Goal: Task Accomplishment & Management: Complete application form

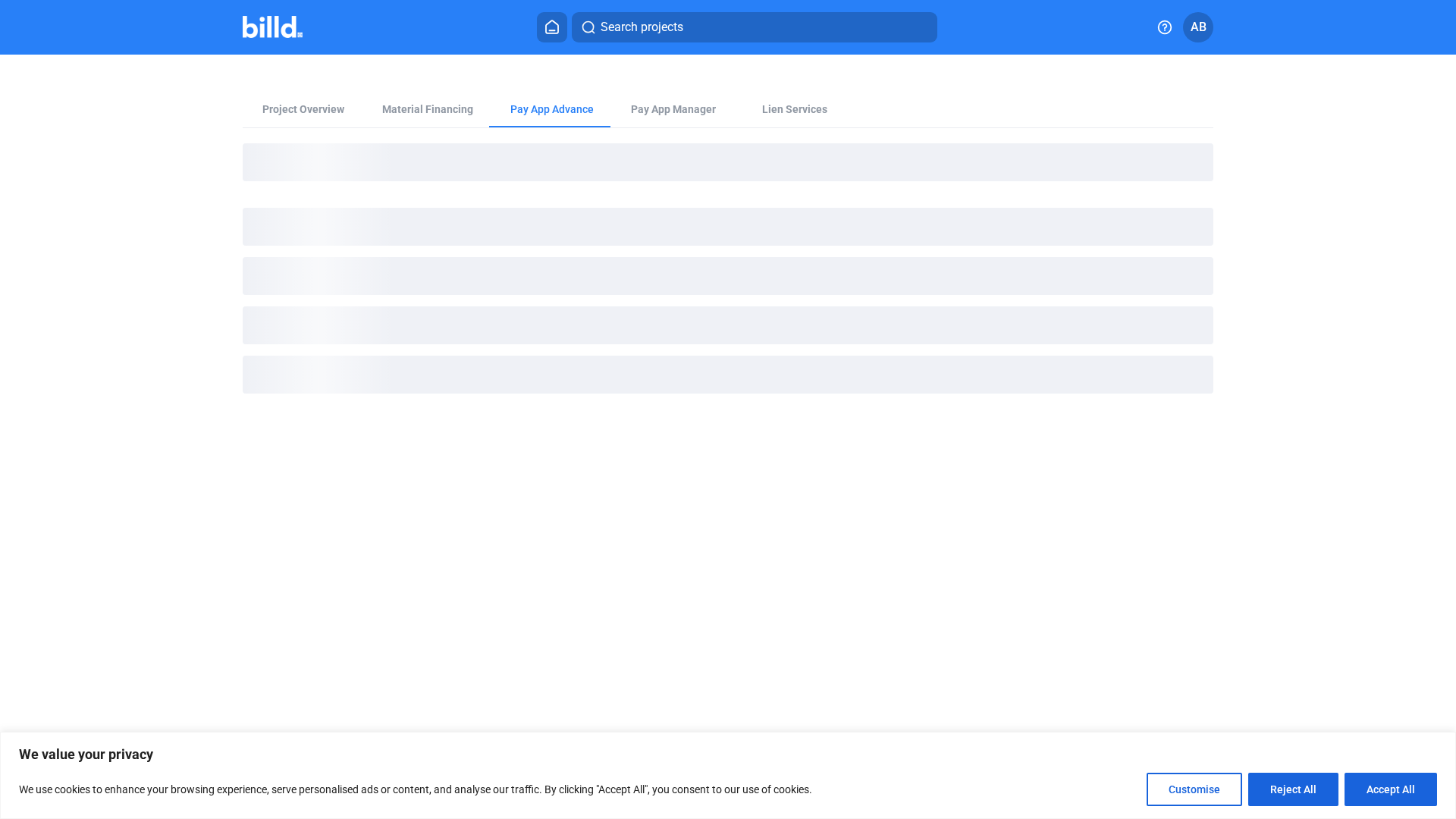
click at [288, 28] on img at bounding box center [272, 26] width 60 height 22
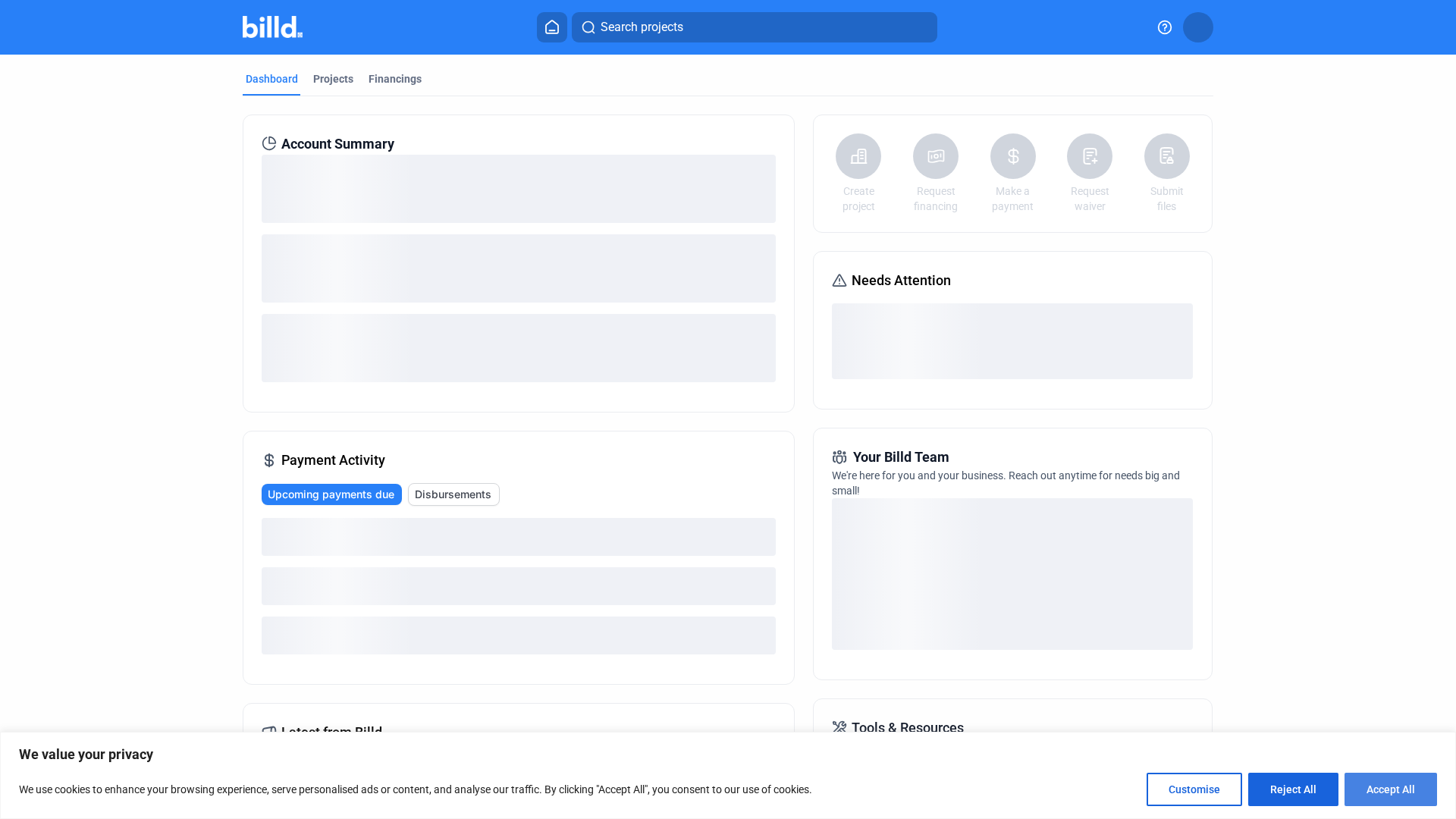
click at [1382, 795] on button "Accept All" at bounding box center [1390, 790] width 92 height 34
checkbox input "true"
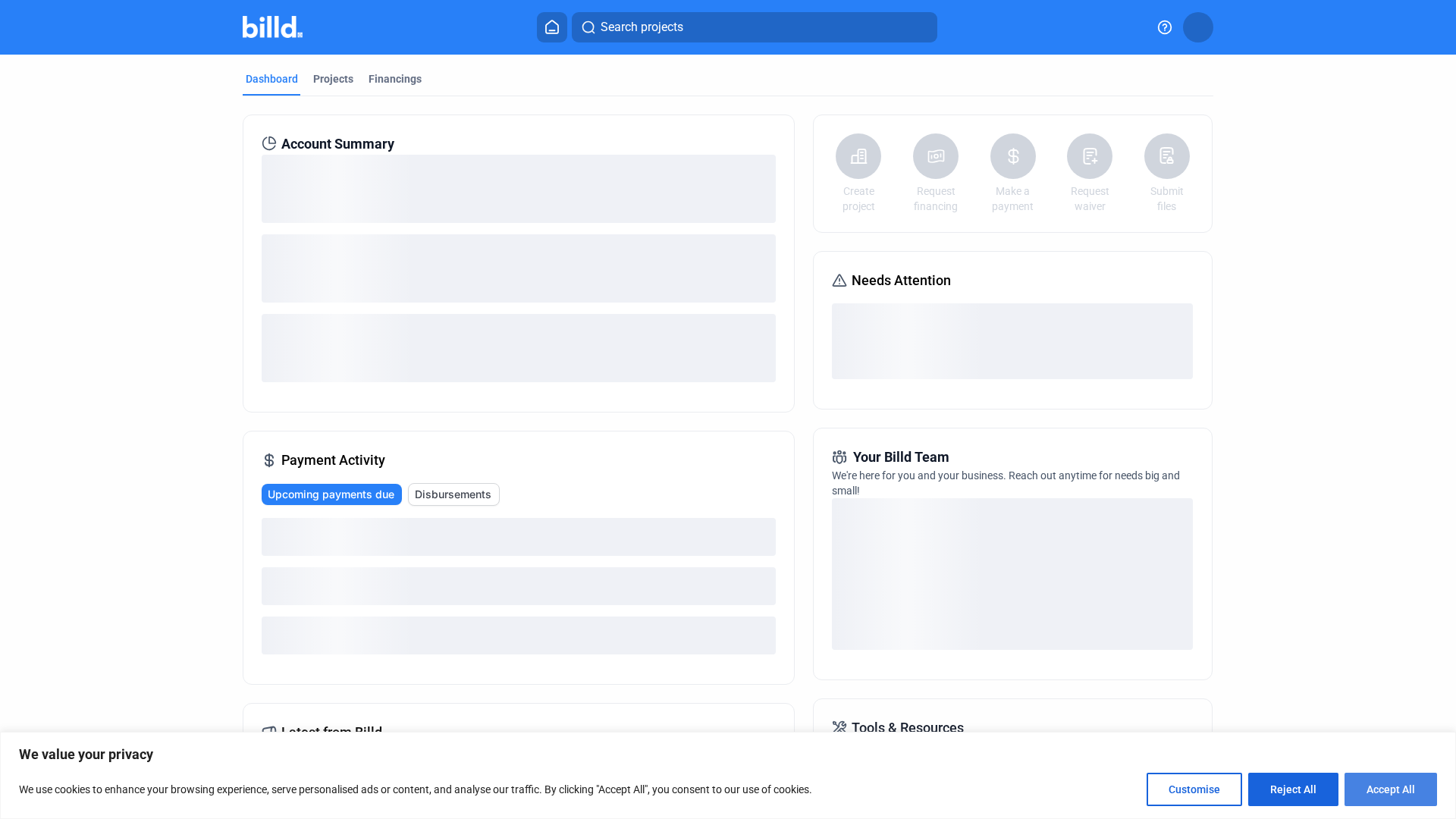
checkbox input "true"
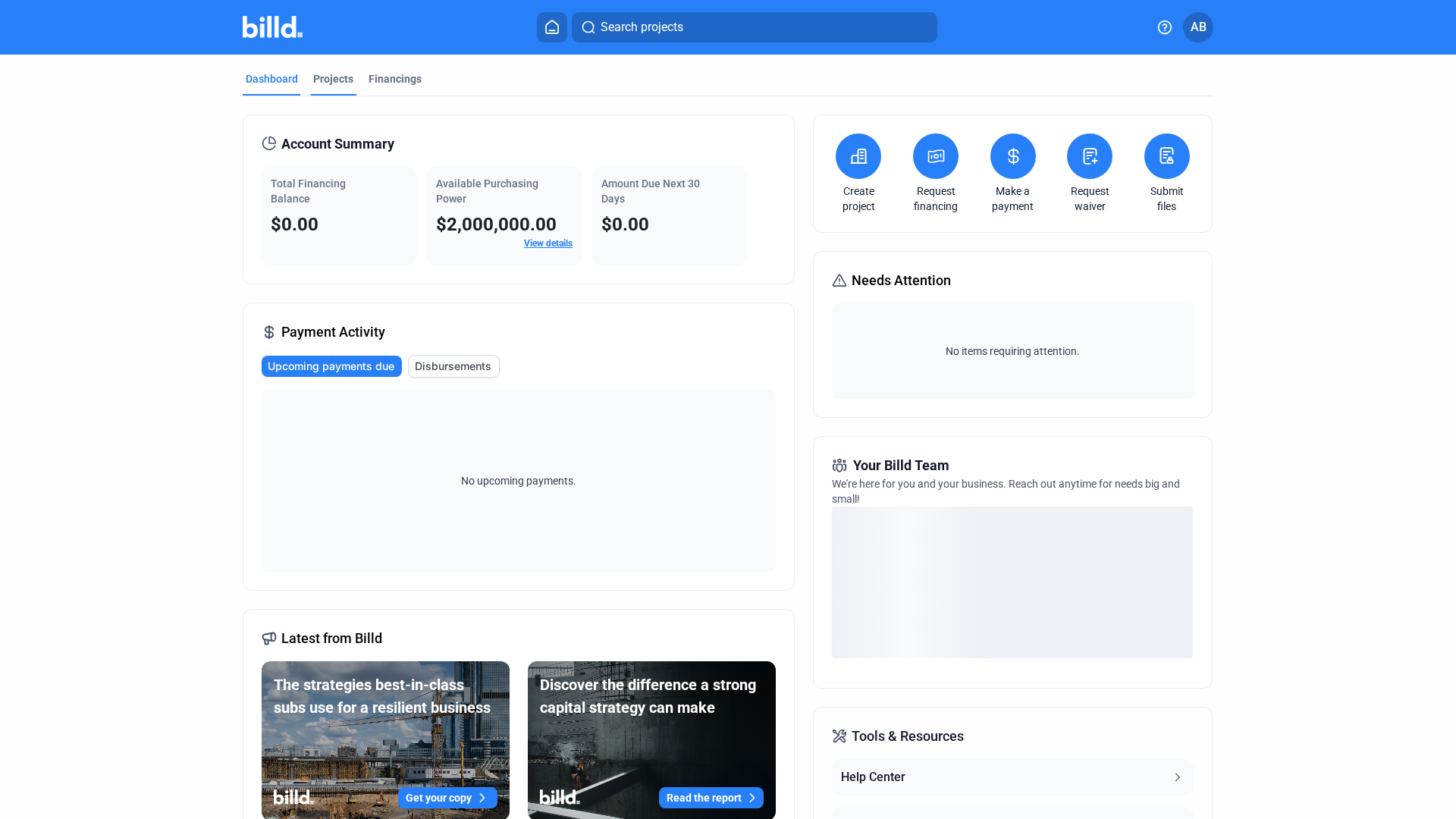
click at [334, 74] on div "Projects" at bounding box center [333, 79] width 41 height 16
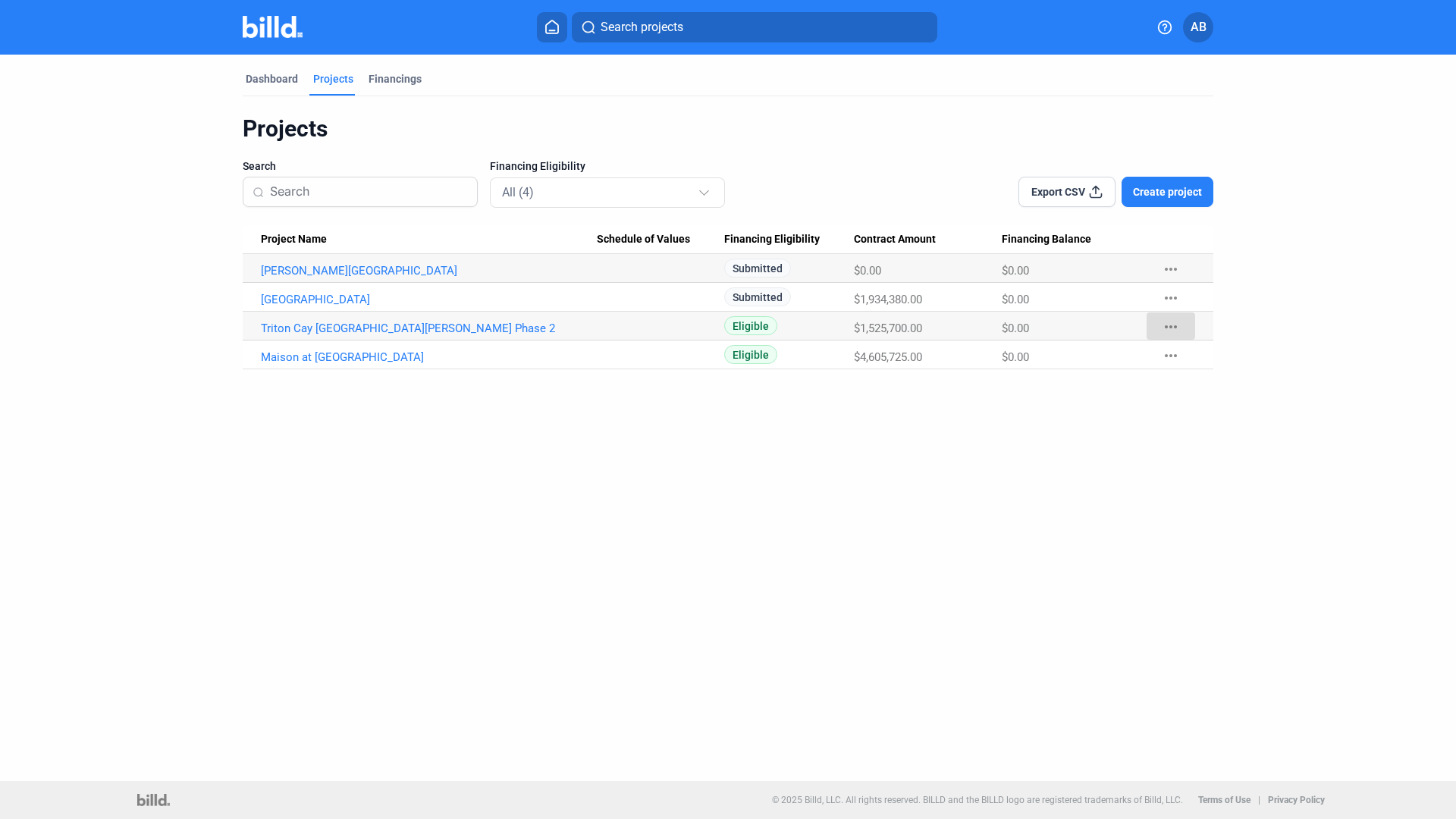
click at [1171, 327] on mat-icon "more_horiz" at bounding box center [1170, 327] width 18 height 18
click at [1088, 414] on div at bounding box center [728, 410] width 1456 height 819
click at [1171, 356] on mat-icon "more_horiz" at bounding box center [1170, 355] width 18 height 18
click at [1171, 356] on div at bounding box center [728, 410] width 1456 height 819
click at [1050, 408] on div "Dashboard Projects Financings Projects Search Financing Eligibility All (4) Exp…" at bounding box center [728, 417] width 1456 height 727
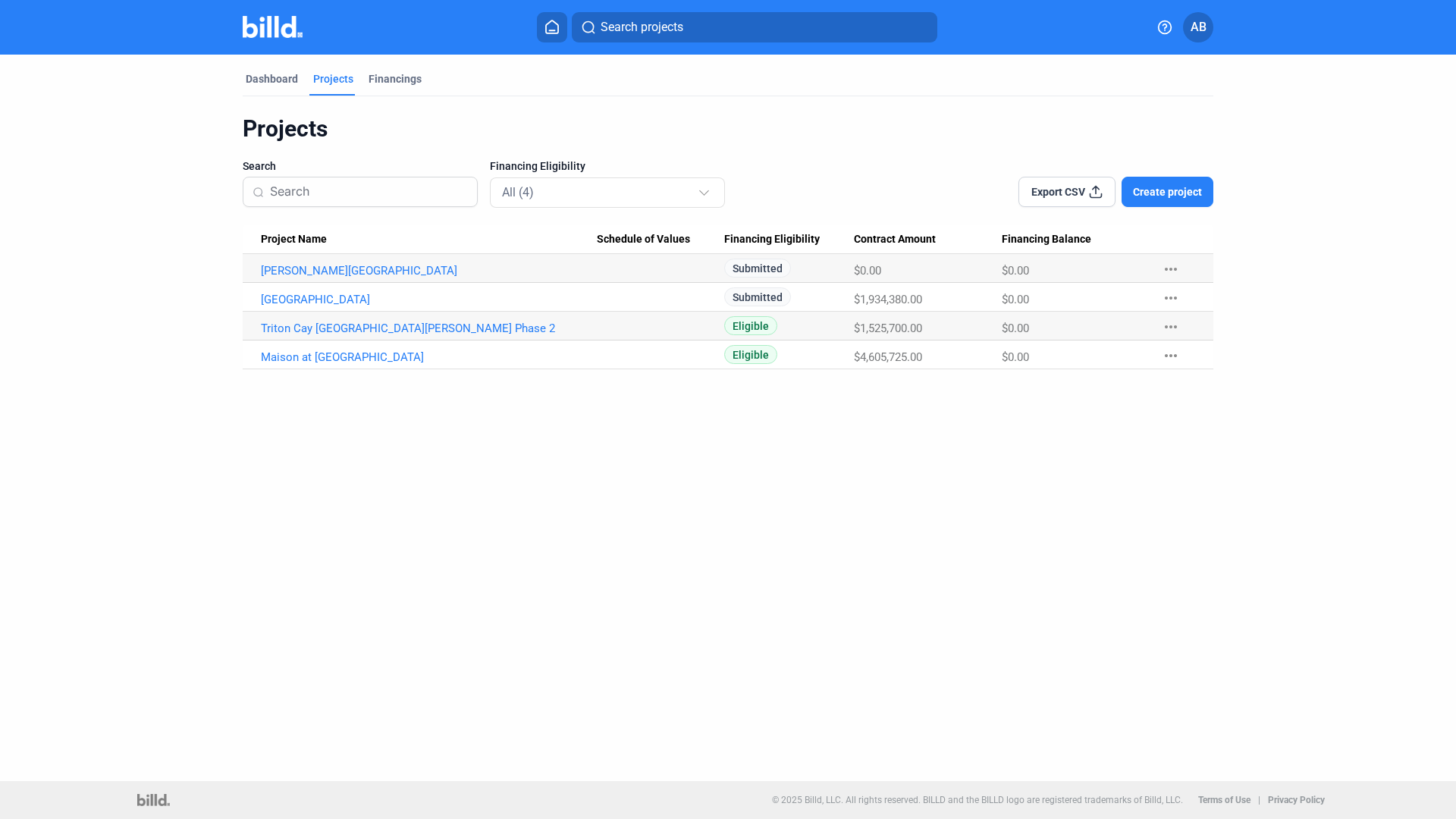
click at [580, 413] on div "Dashboard Projects Financings Projects Search Financing Eligibility All (4) Exp…" at bounding box center [728, 417] width 1456 height 727
click at [1180, 191] on span "Create project" at bounding box center [1168, 192] width 69 height 16
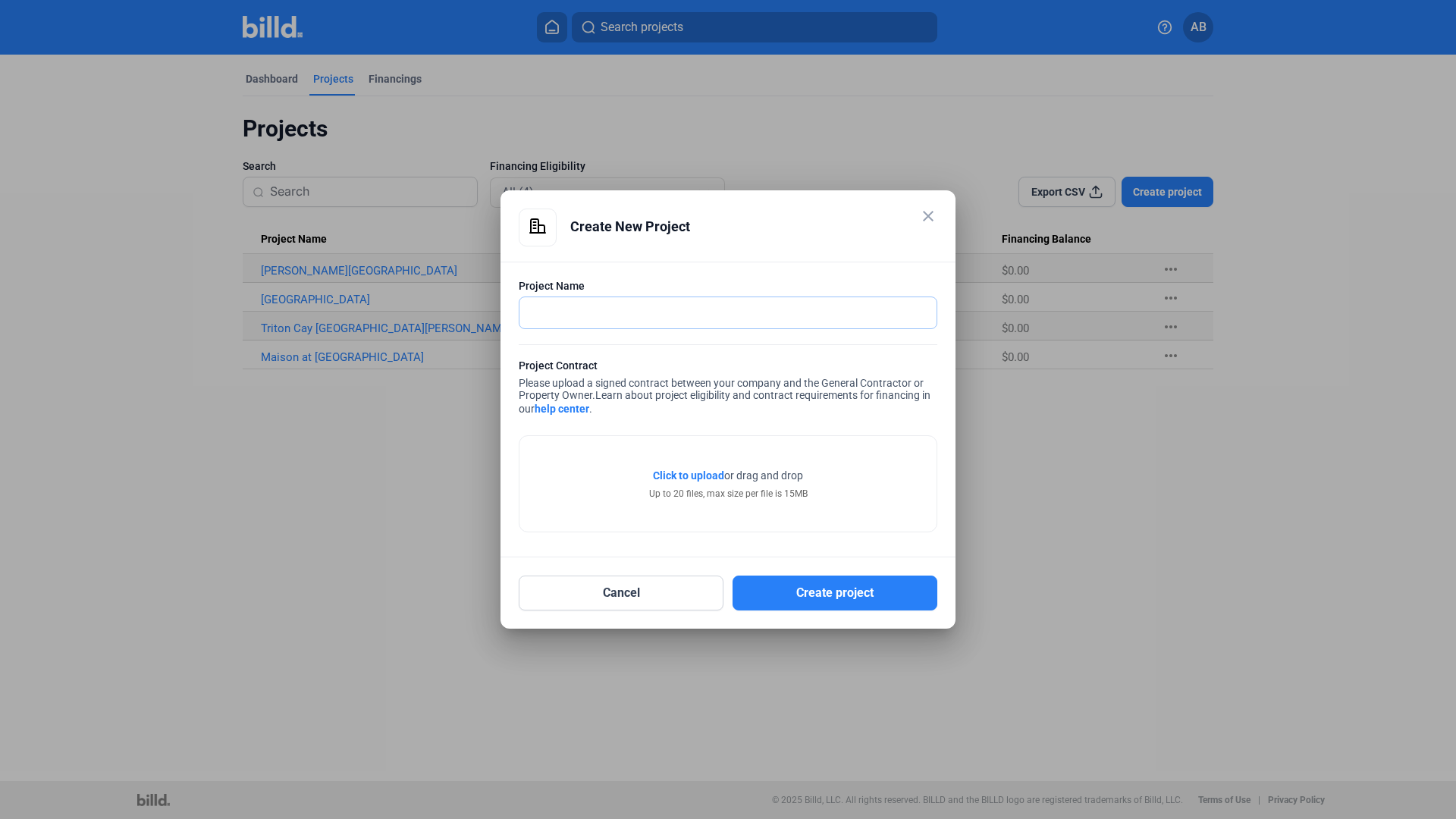
click at [592, 318] on input "text" at bounding box center [720, 313] width 401 height 31
paste input "G"
type input "Gallery at [GEOGRAPHIC_DATA] Senior Living"
click at [695, 480] on span "Click to upload" at bounding box center [688, 476] width 72 height 12
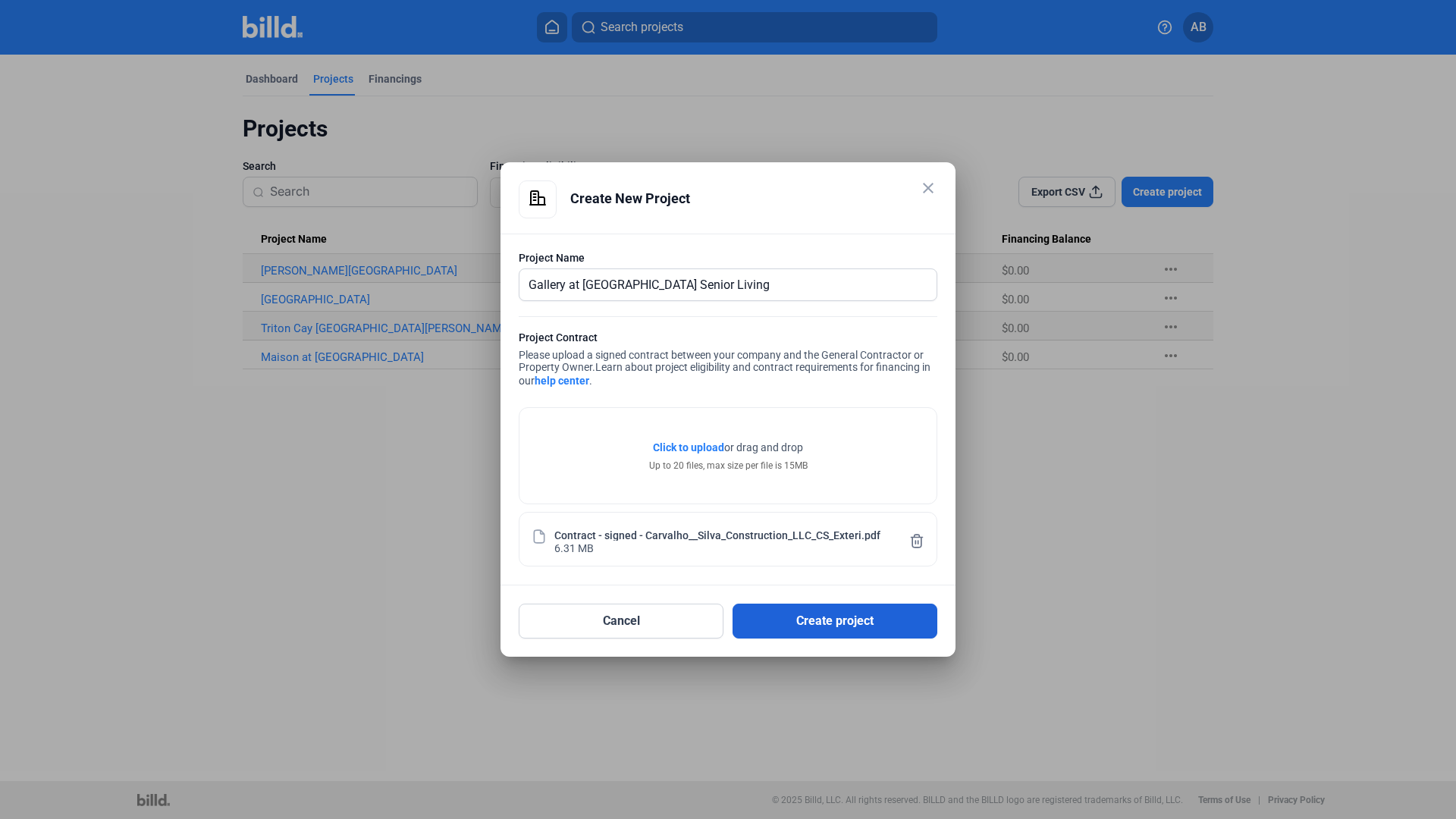
click at [871, 615] on button "Create project" at bounding box center [834, 621] width 205 height 35
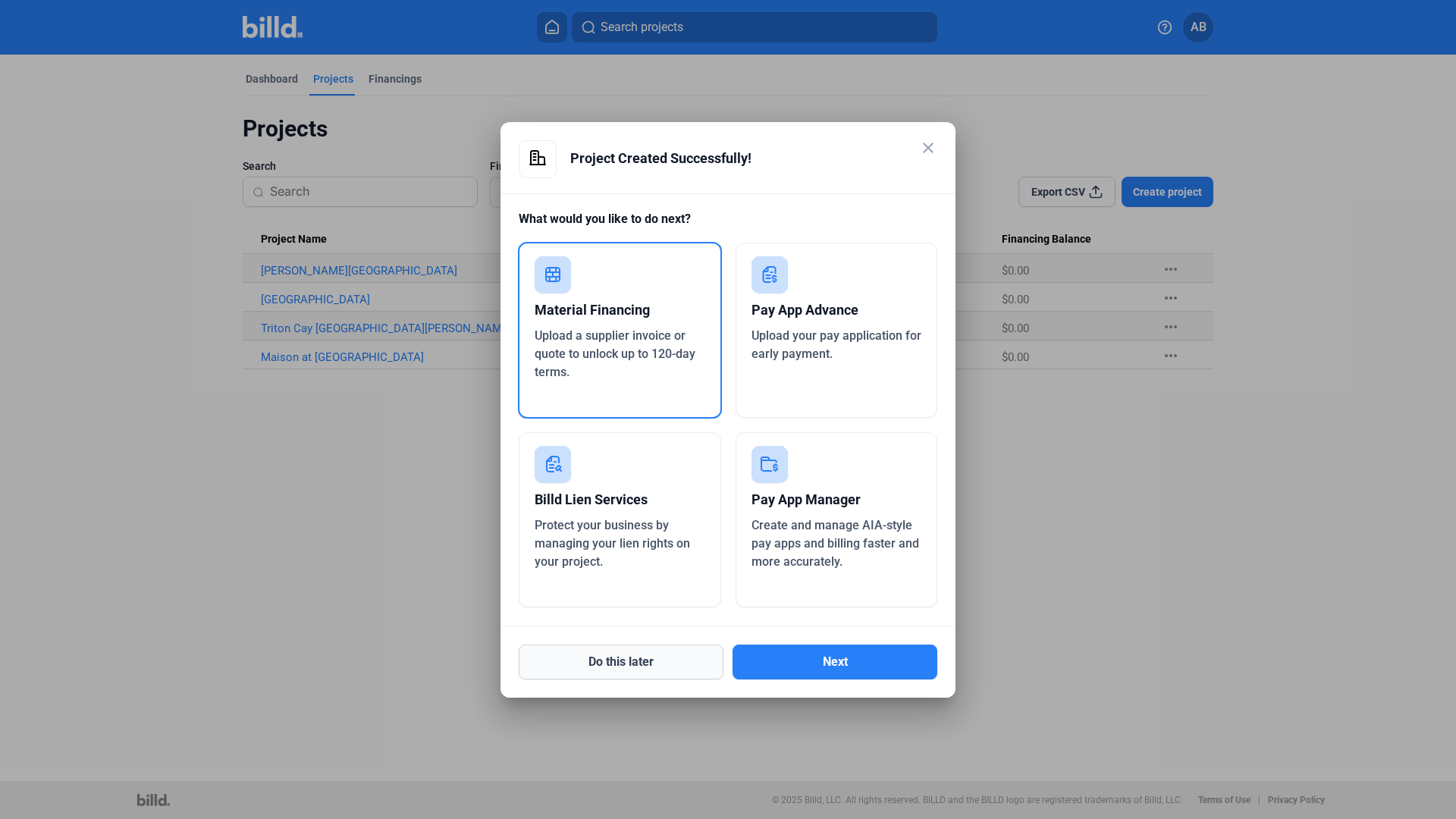
click at [700, 646] on button "Do this later" at bounding box center [621, 662] width 205 height 35
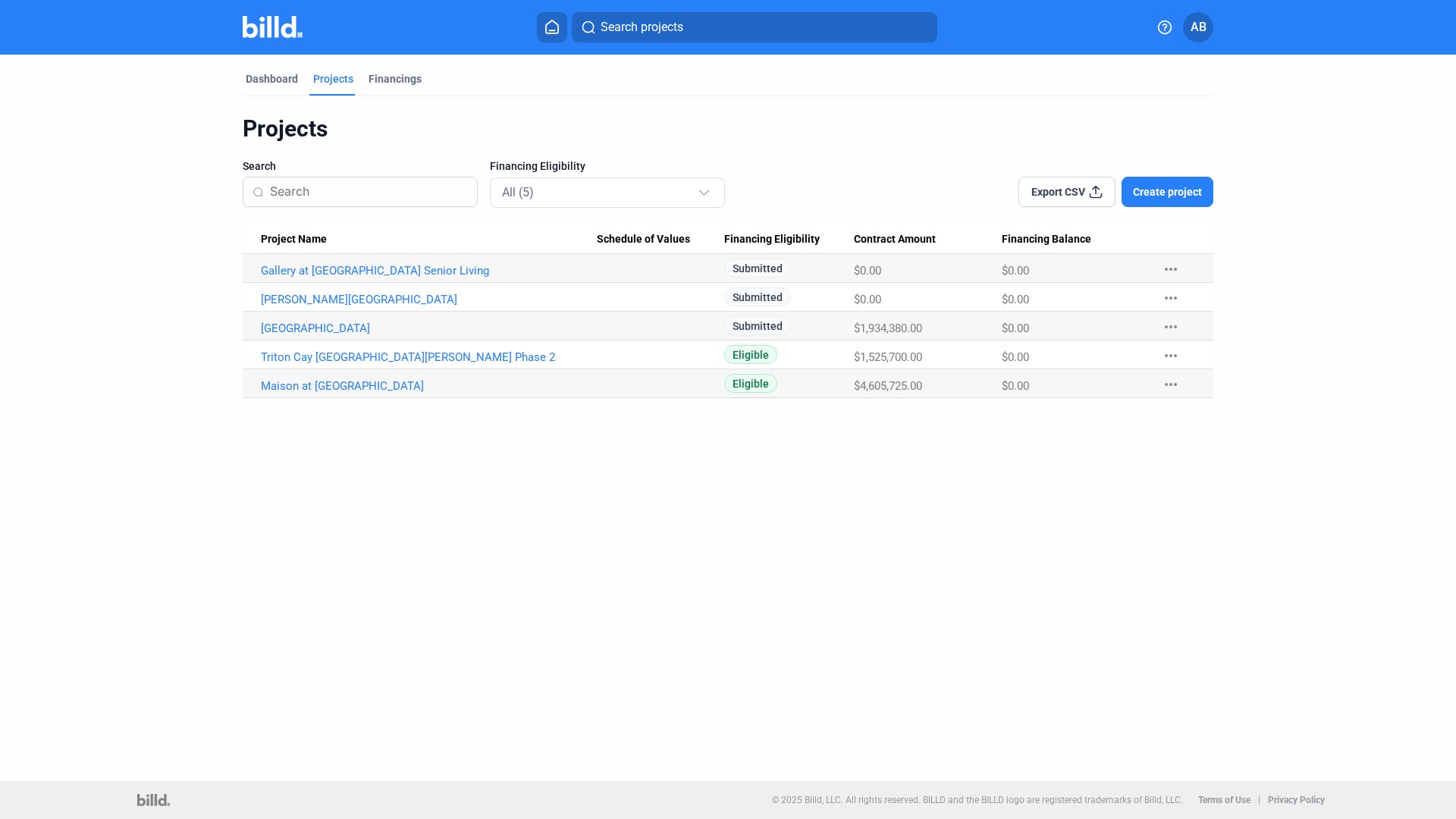
click at [1168, 352] on mat-icon "more_horiz" at bounding box center [1170, 355] width 18 height 18
click at [1168, 352] on div at bounding box center [728, 410] width 1456 height 819
click at [1057, 464] on div "Dashboard Projects Financings Projects Search Financing Eligibility All (5) Exp…" at bounding box center [728, 417] width 1456 height 727
click at [1196, 199] on span "Create project" at bounding box center [1168, 192] width 69 height 16
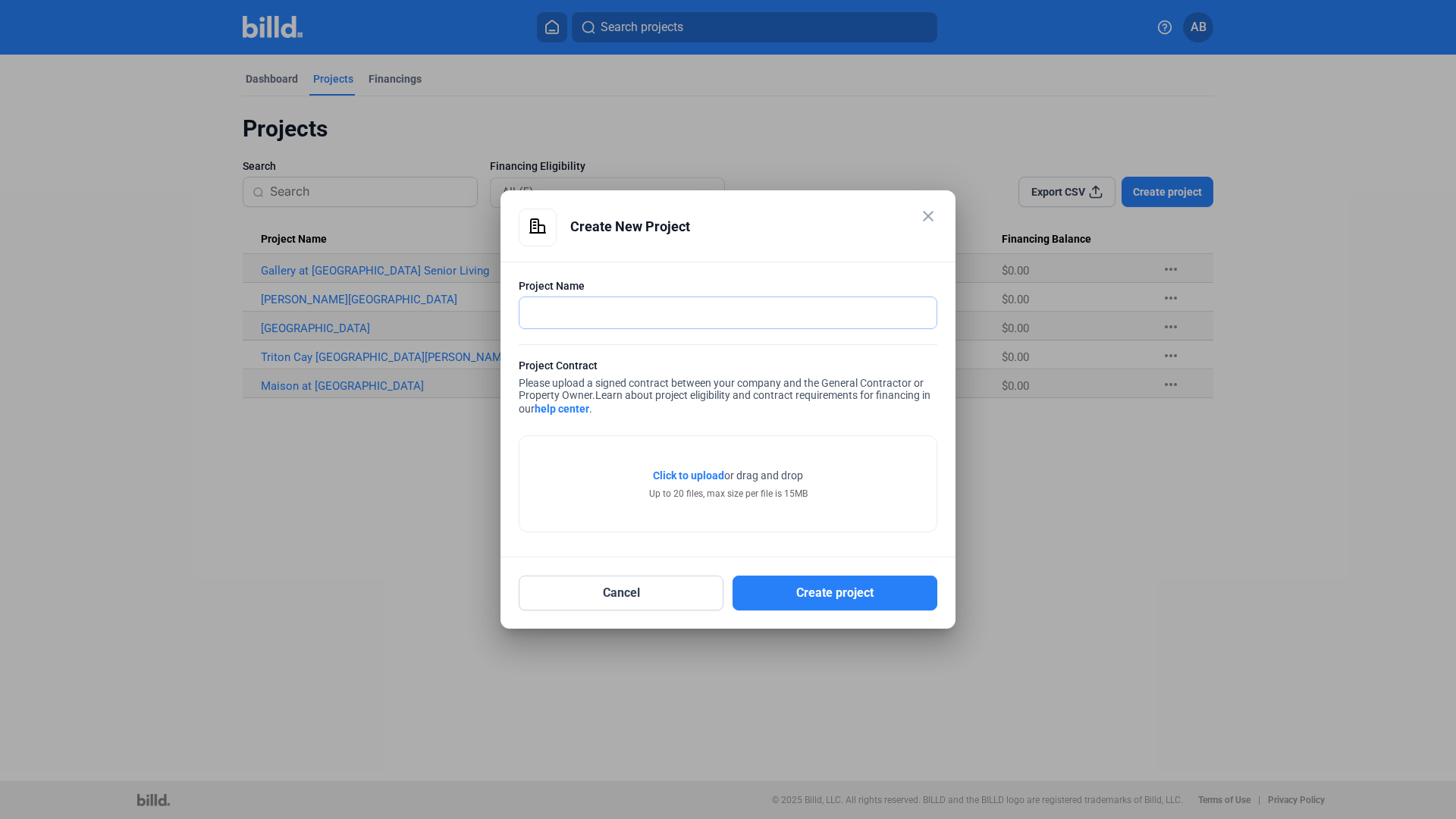
click at [743, 308] on input "text" at bounding box center [728, 313] width 417 height 31
type input "[GEOGRAPHIC_DATA]"
click at [681, 476] on span "Click to upload" at bounding box center [688, 476] width 72 height 12
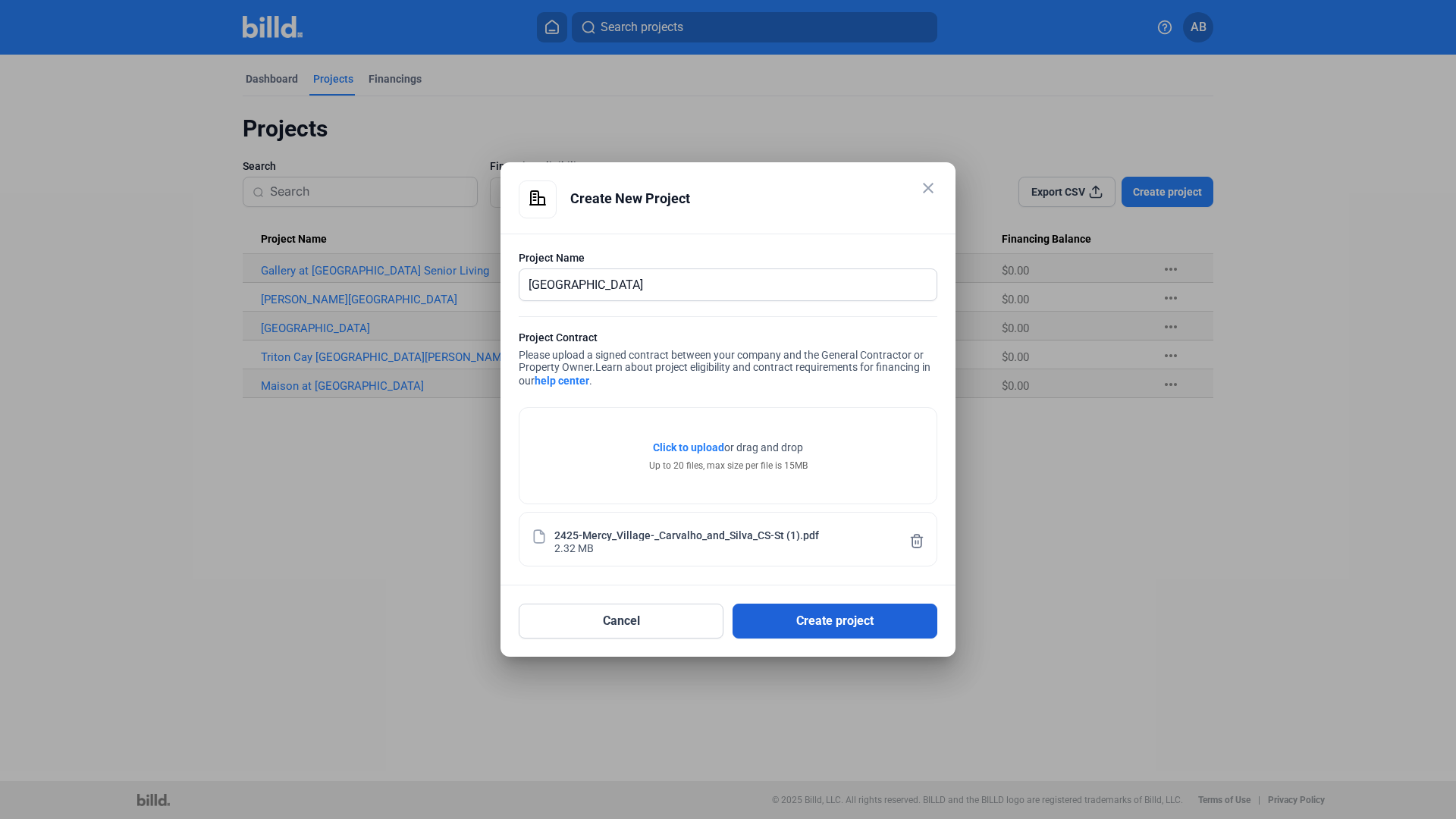
click at [788, 622] on button "Create project" at bounding box center [834, 621] width 205 height 35
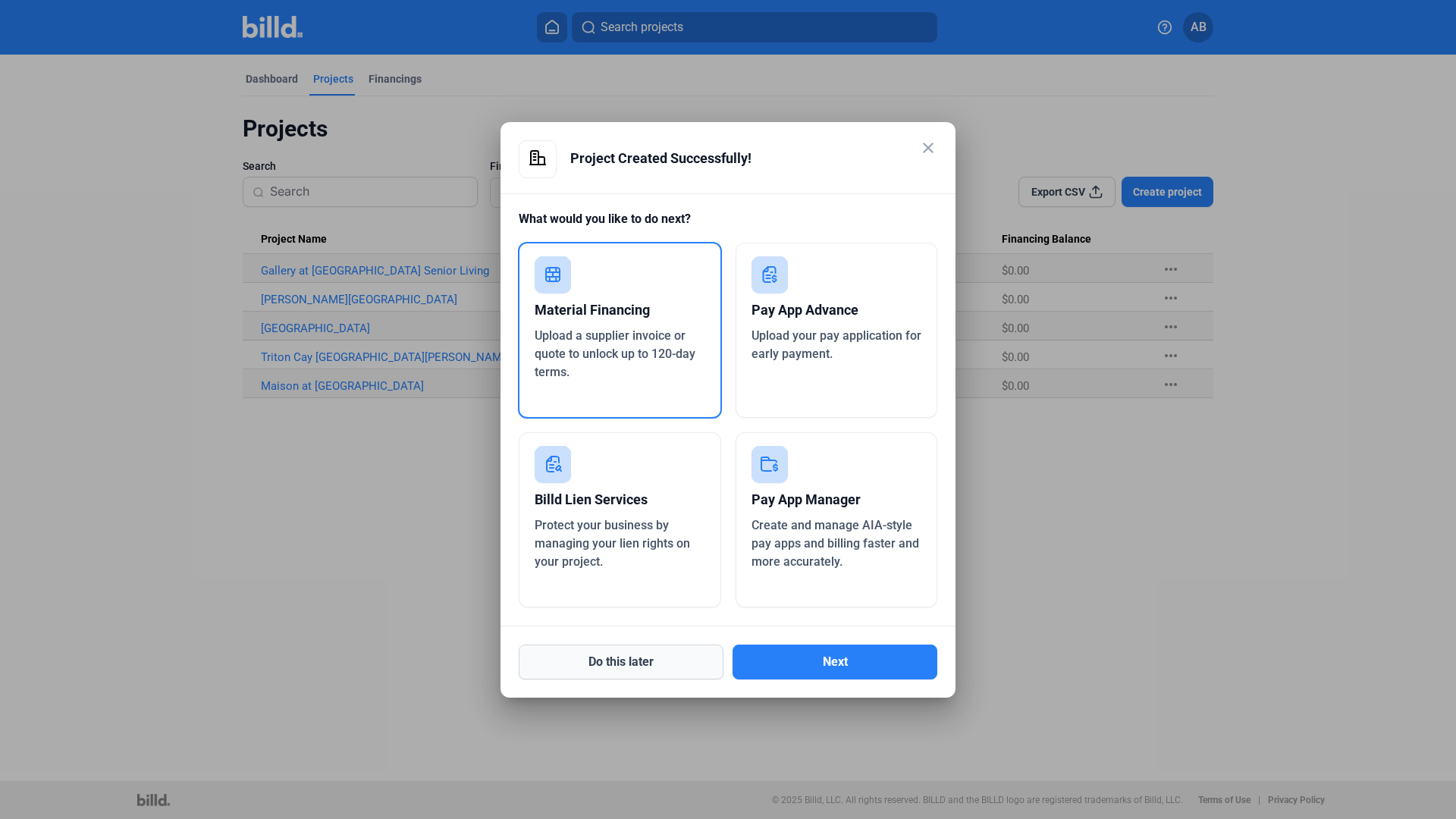
click at [672, 652] on button "Do this later" at bounding box center [621, 662] width 205 height 35
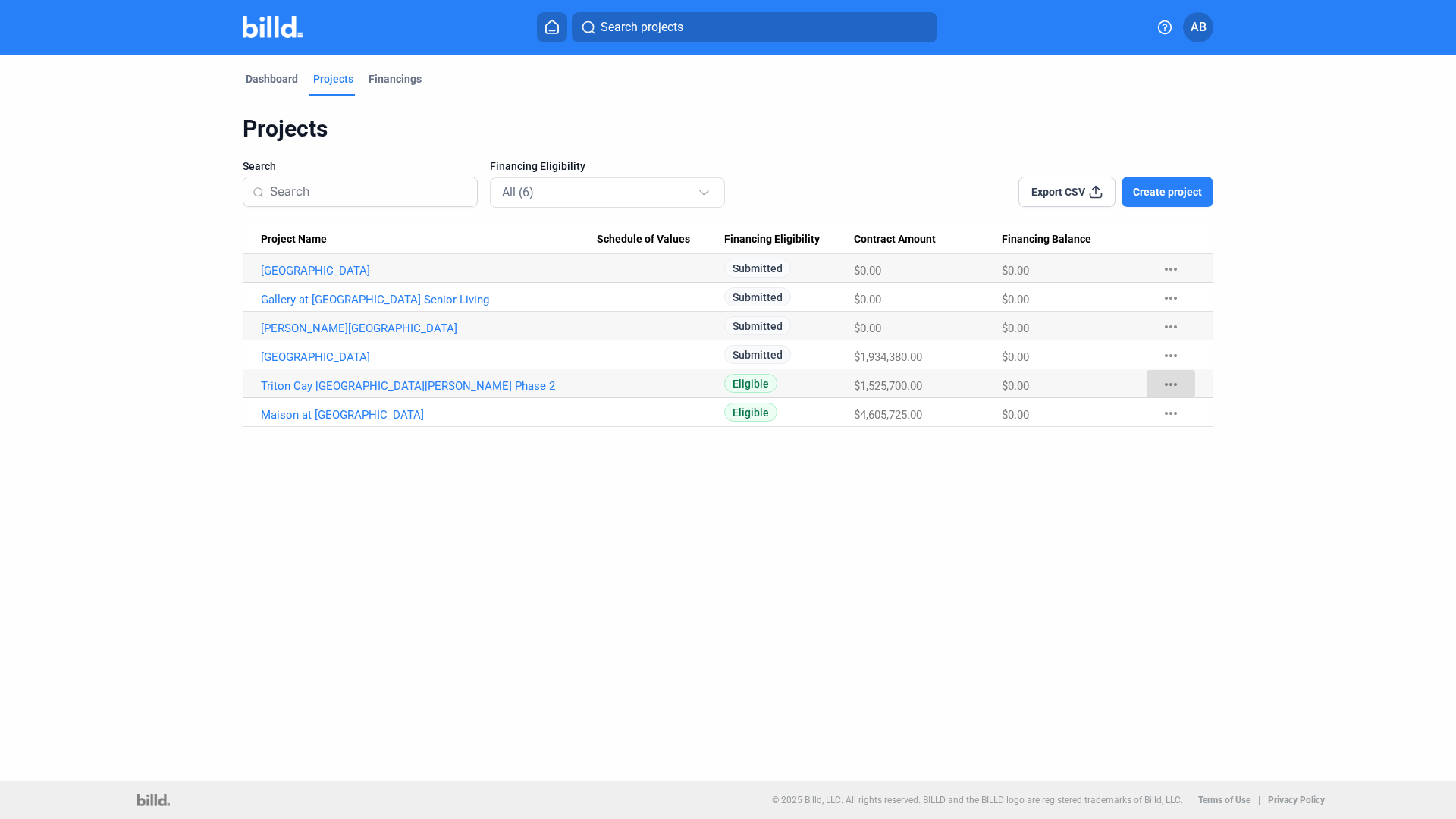
click at [1169, 384] on mat-icon "more_horiz" at bounding box center [1170, 384] width 18 height 18
click at [1169, 384] on div at bounding box center [728, 410] width 1456 height 819
click at [381, 389] on link "Triton Cay [GEOGRAPHIC_DATA][PERSON_NAME] Phase 2" at bounding box center [428, 386] width 336 height 14
click at [320, 354] on link "[GEOGRAPHIC_DATA]" at bounding box center [428, 358] width 336 height 14
click at [633, 415] on Values at bounding box center [661, 412] width 128 height 29
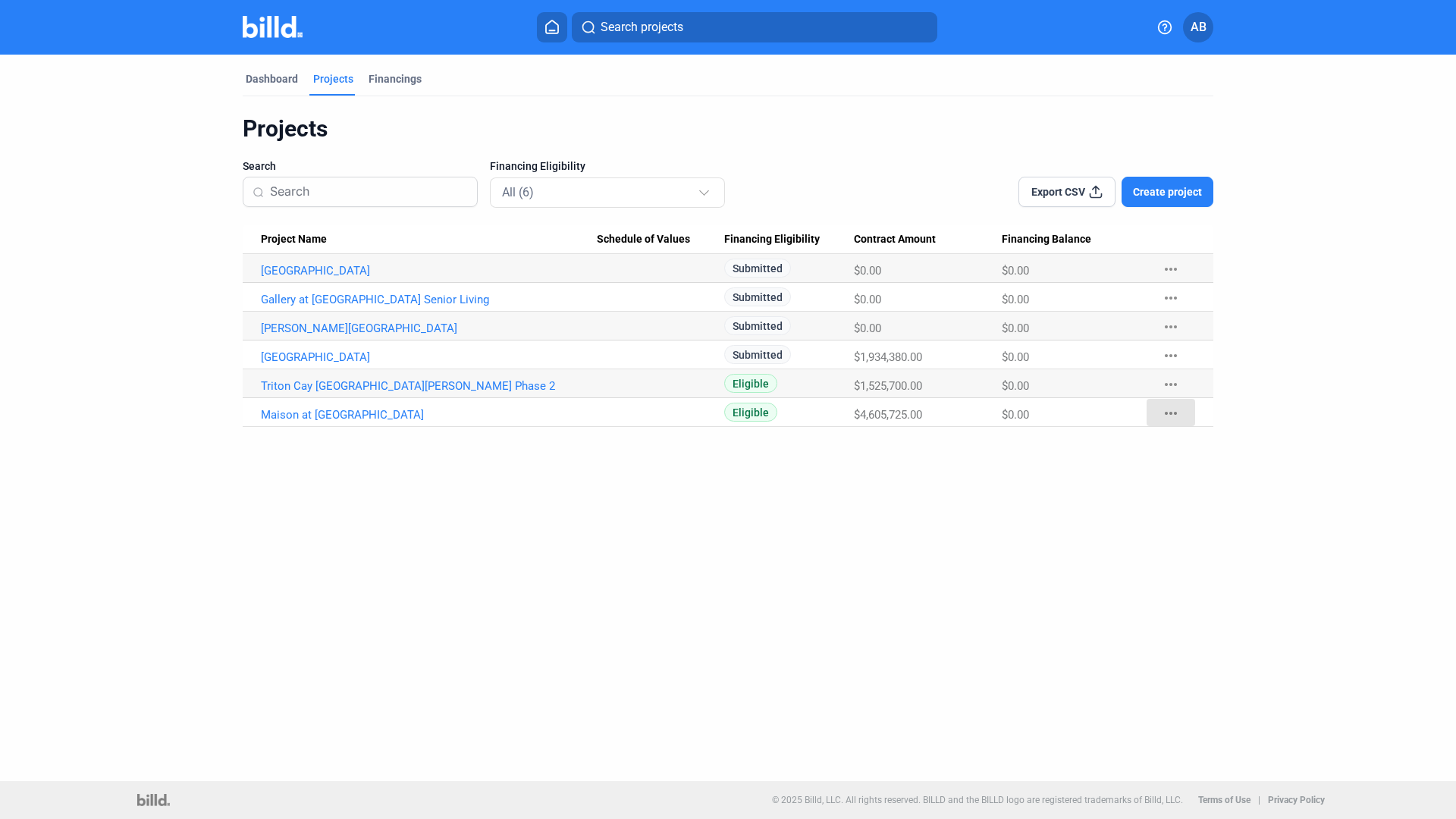
click at [1171, 414] on mat-icon "more_horiz" at bounding box center [1170, 413] width 18 height 18
click at [1171, 414] on div at bounding box center [728, 410] width 1456 height 819
click at [1161, 442] on div "Dashboard Projects Financings Projects Search Financing Eligibility All (6) Exp…" at bounding box center [728, 417] width 1456 height 727
click at [1171, 412] on mat-icon "more_horiz" at bounding box center [1170, 413] width 18 height 18
click at [1171, 412] on div at bounding box center [728, 410] width 1456 height 819
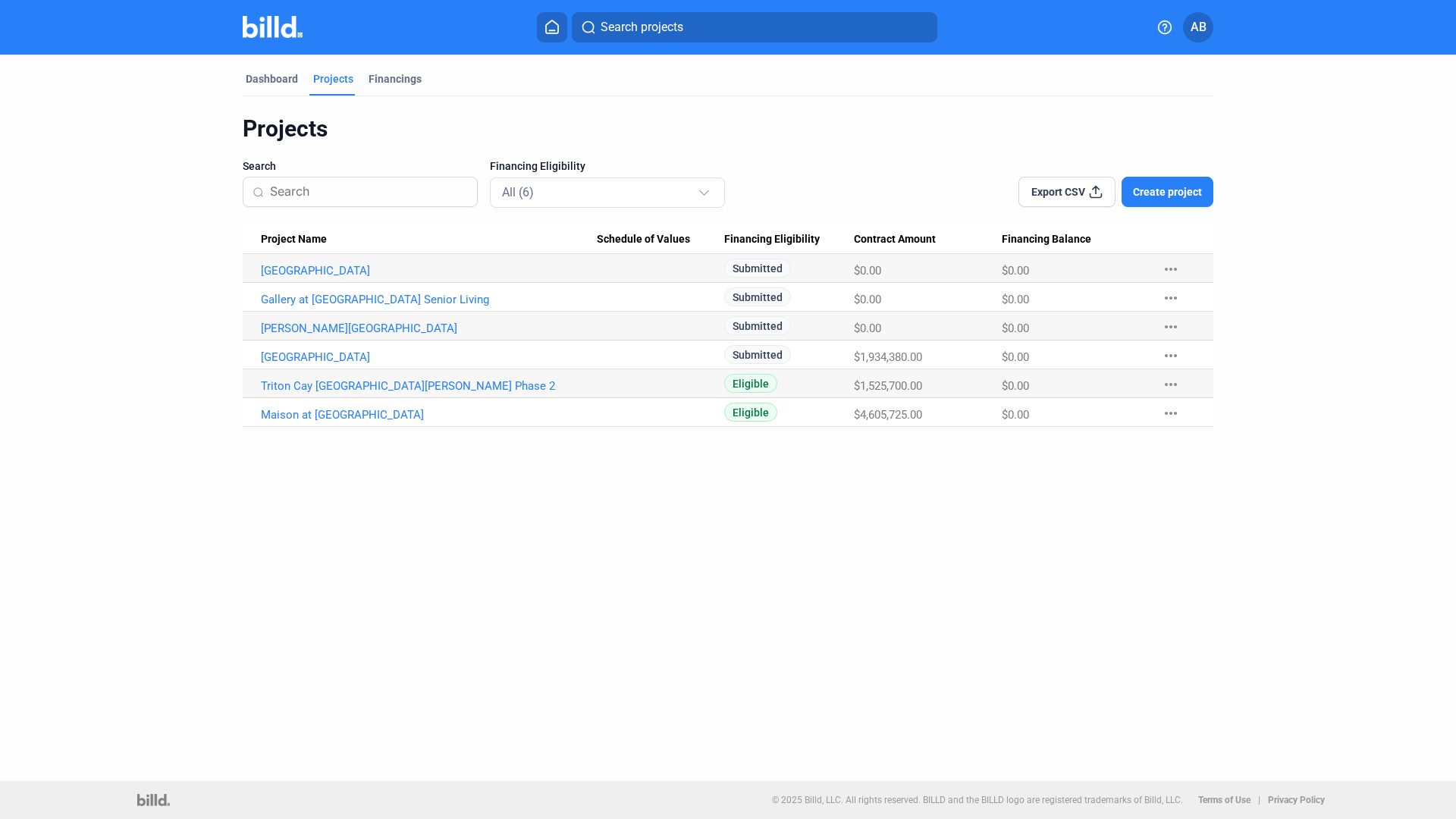
click at [1171, 383] on mat-icon "more_horiz" at bounding box center [1170, 384] width 18 height 18
click at [1171, 383] on div at bounding box center [728, 410] width 1456 height 819
click at [1171, 412] on mat-icon "more_horiz" at bounding box center [1170, 413] width 18 height 18
click at [1171, 412] on div at bounding box center [728, 410] width 1456 height 819
click at [1171, 383] on mat-icon "more_horiz" at bounding box center [1170, 384] width 18 height 18
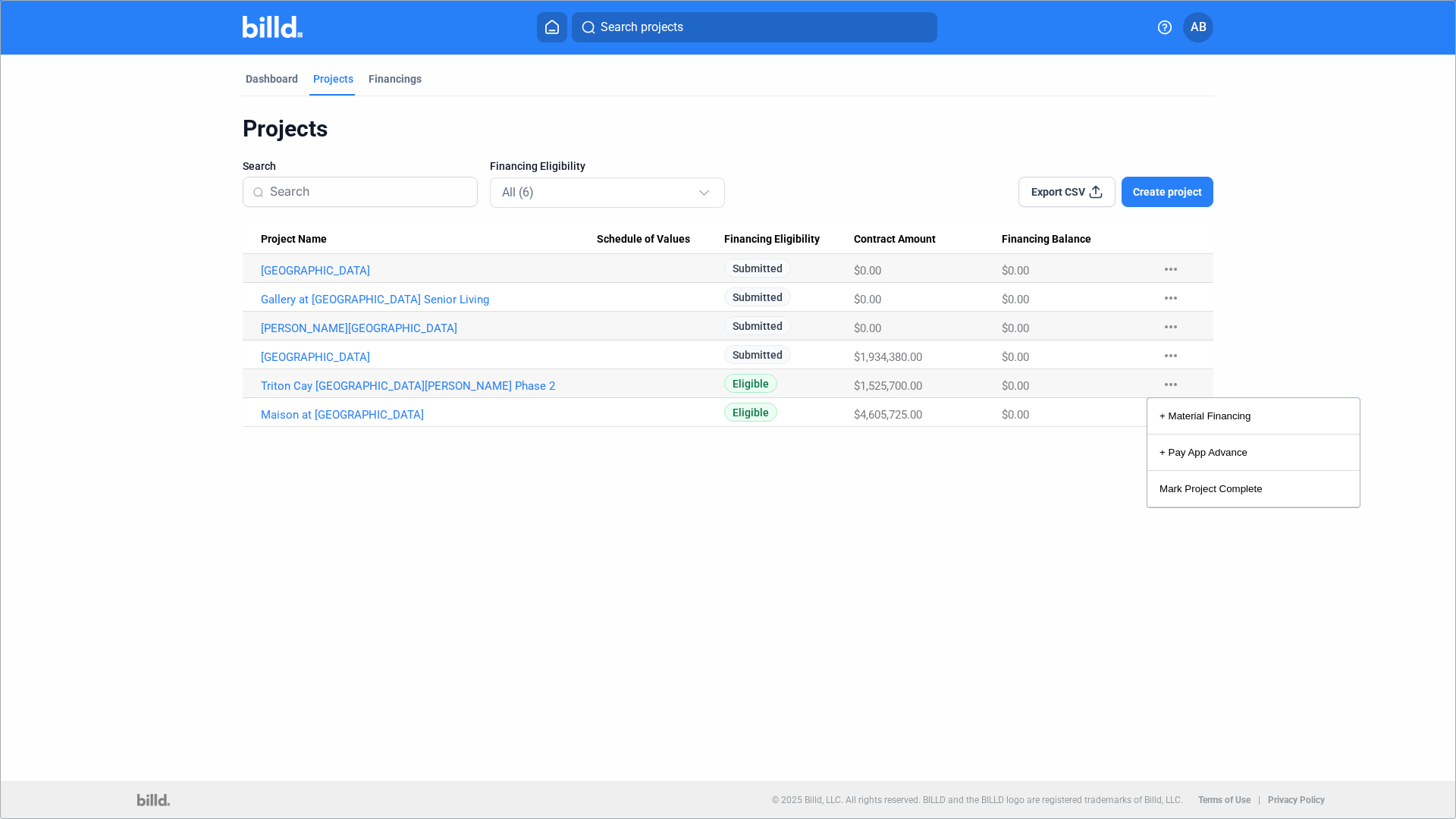
click at [1171, 383] on div at bounding box center [728, 410] width 1456 height 819
click at [1171, 413] on mat-icon "more_horiz" at bounding box center [1170, 413] width 18 height 18
click at [1125, 446] on div at bounding box center [728, 410] width 1456 height 819
click at [1171, 413] on mat-icon "more_horiz" at bounding box center [1170, 413] width 18 height 18
click at [1171, 413] on div at bounding box center [728, 410] width 1456 height 819
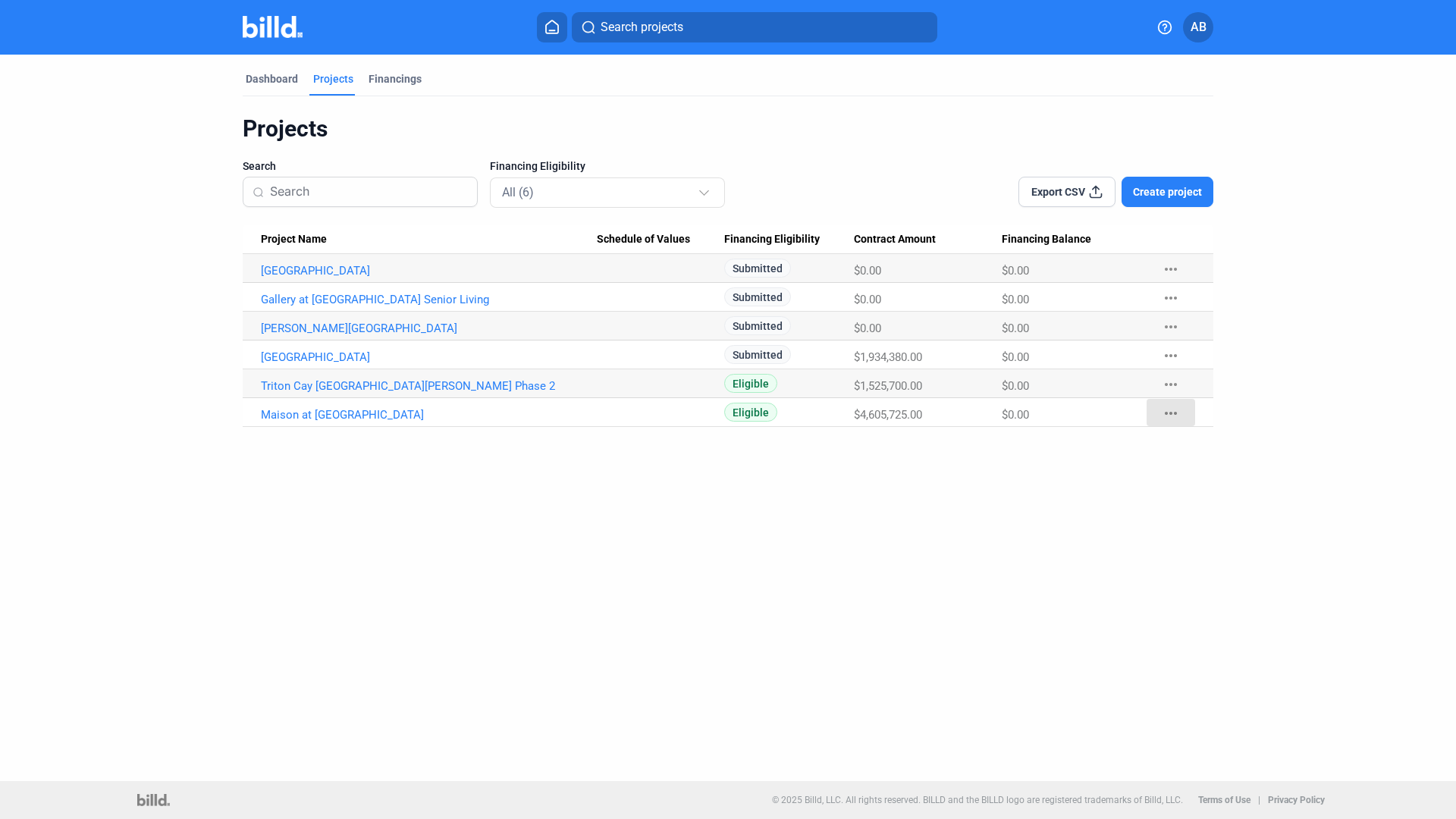
click at [1172, 412] on mat-icon "more_horiz" at bounding box center [1170, 413] width 18 height 18
click at [1117, 446] on div at bounding box center [728, 410] width 1456 height 819
click at [1171, 413] on mat-icon "more_horiz" at bounding box center [1170, 413] width 18 height 18
click at [1102, 448] on div at bounding box center [728, 410] width 1456 height 819
click at [1170, 383] on mat-icon "more_horiz" at bounding box center [1170, 384] width 18 height 18
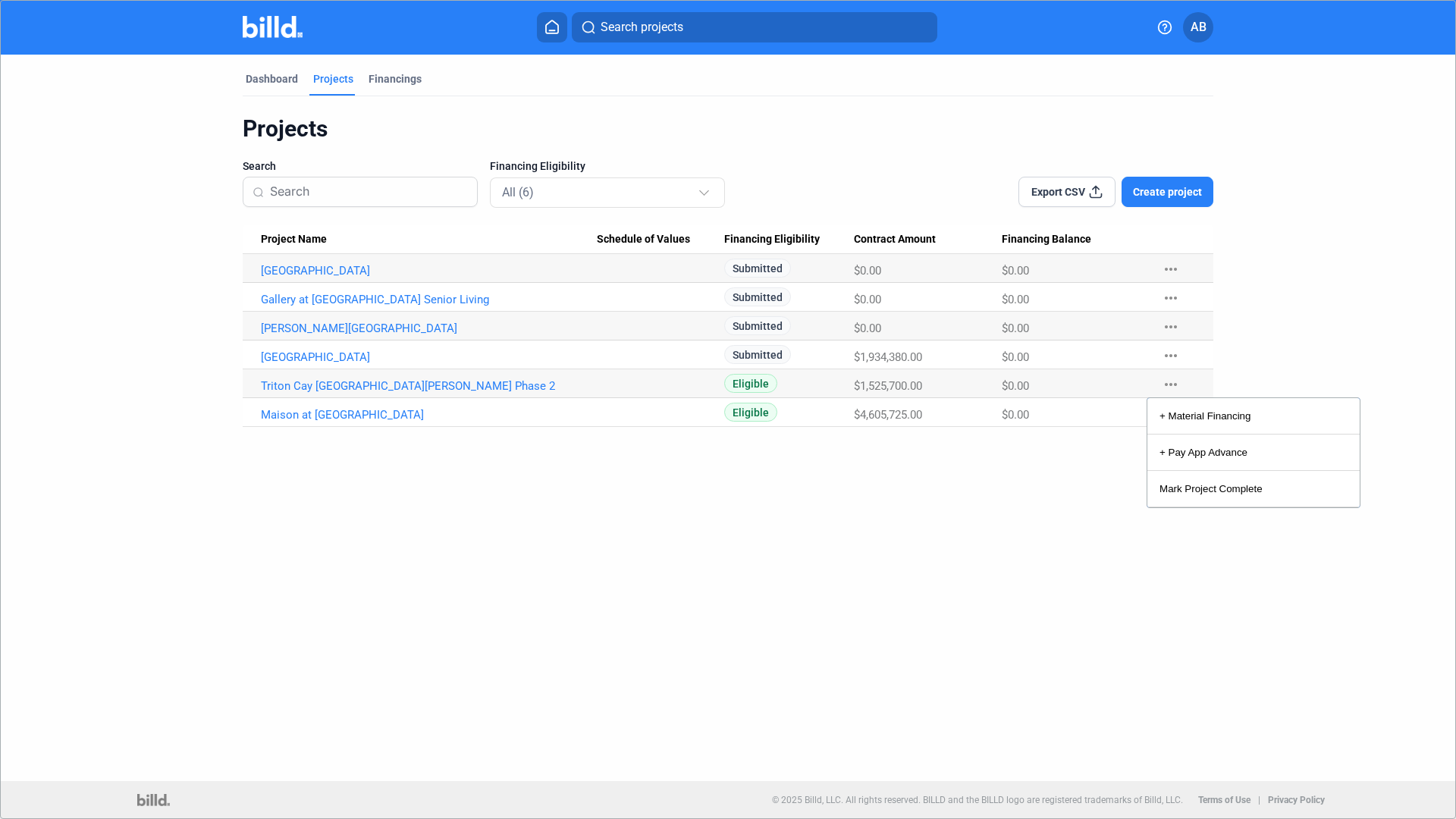
click at [1117, 443] on div at bounding box center [728, 410] width 1456 height 819
click at [1173, 412] on mat-icon "more_horiz" at bounding box center [1170, 413] width 18 height 18
click at [1274, 407] on div at bounding box center [728, 410] width 1456 height 819
click at [1171, 413] on mat-icon "more_horiz" at bounding box center [1170, 413] width 18 height 18
click at [1171, 413] on div at bounding box center [728, 410] width 1456 height 819
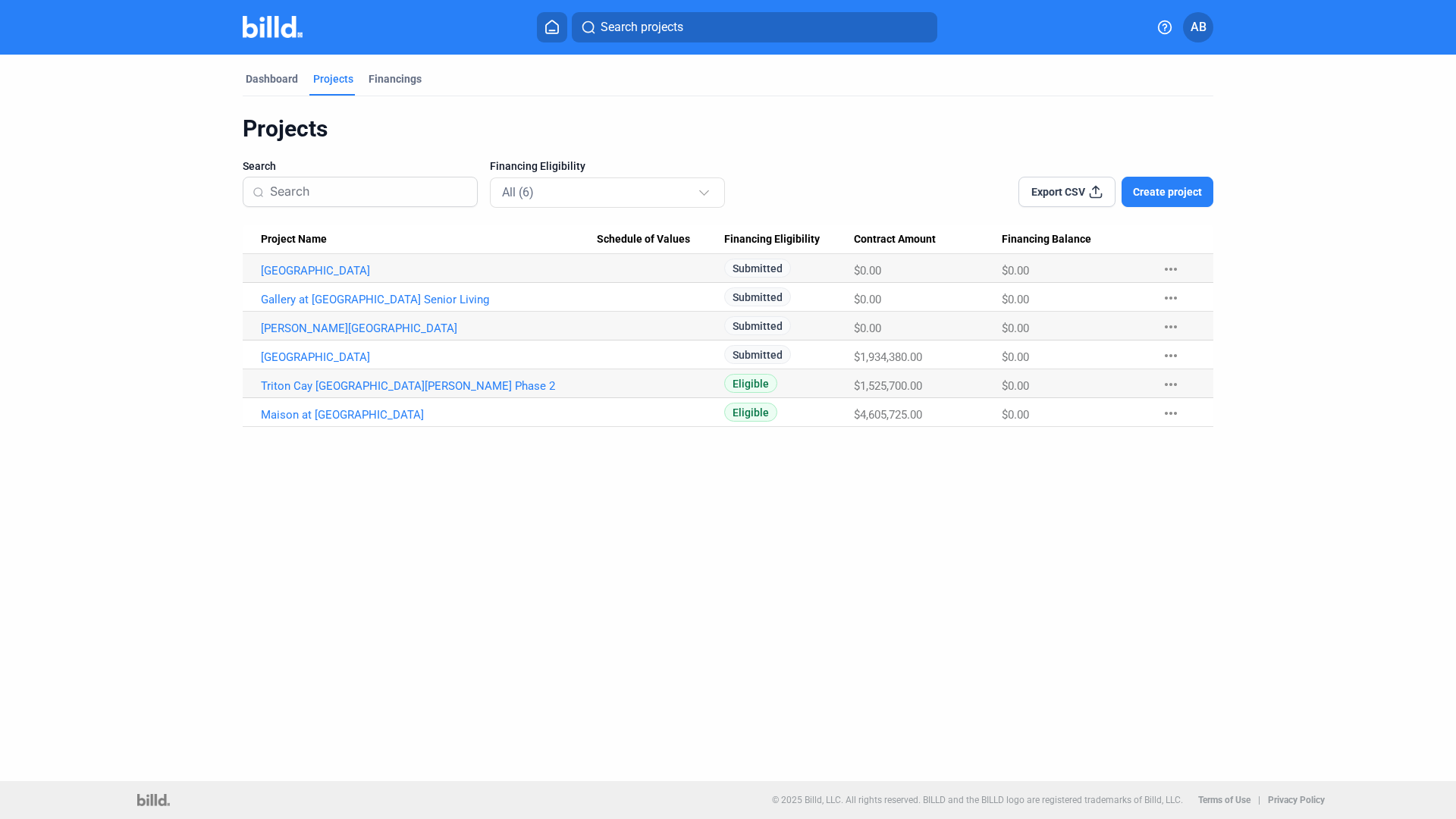
click at [1139, 434] on div "Dashboard Projects Financings Projects Search Financing Eligibility All (6) Exp…" at bounding box center [728, 417] width 1456 height 727
click at [1171, 412] on mat-icon "more_horiz" at bounding box center [1170, 413] width 18 height 18
click at [1171, 412] on div at bounding box center [728, 410] width 1456 height 819
click at [1114, 446] on div "Dashboard Projects Financings Projects Search Financing Eligibility All (6) Exp…" at bounding box center [728, 417] width 1456 height 727
click at [1171, 413] on mat-icon "more_horiz" at bounding box center [1170, 413] width 18 height 18
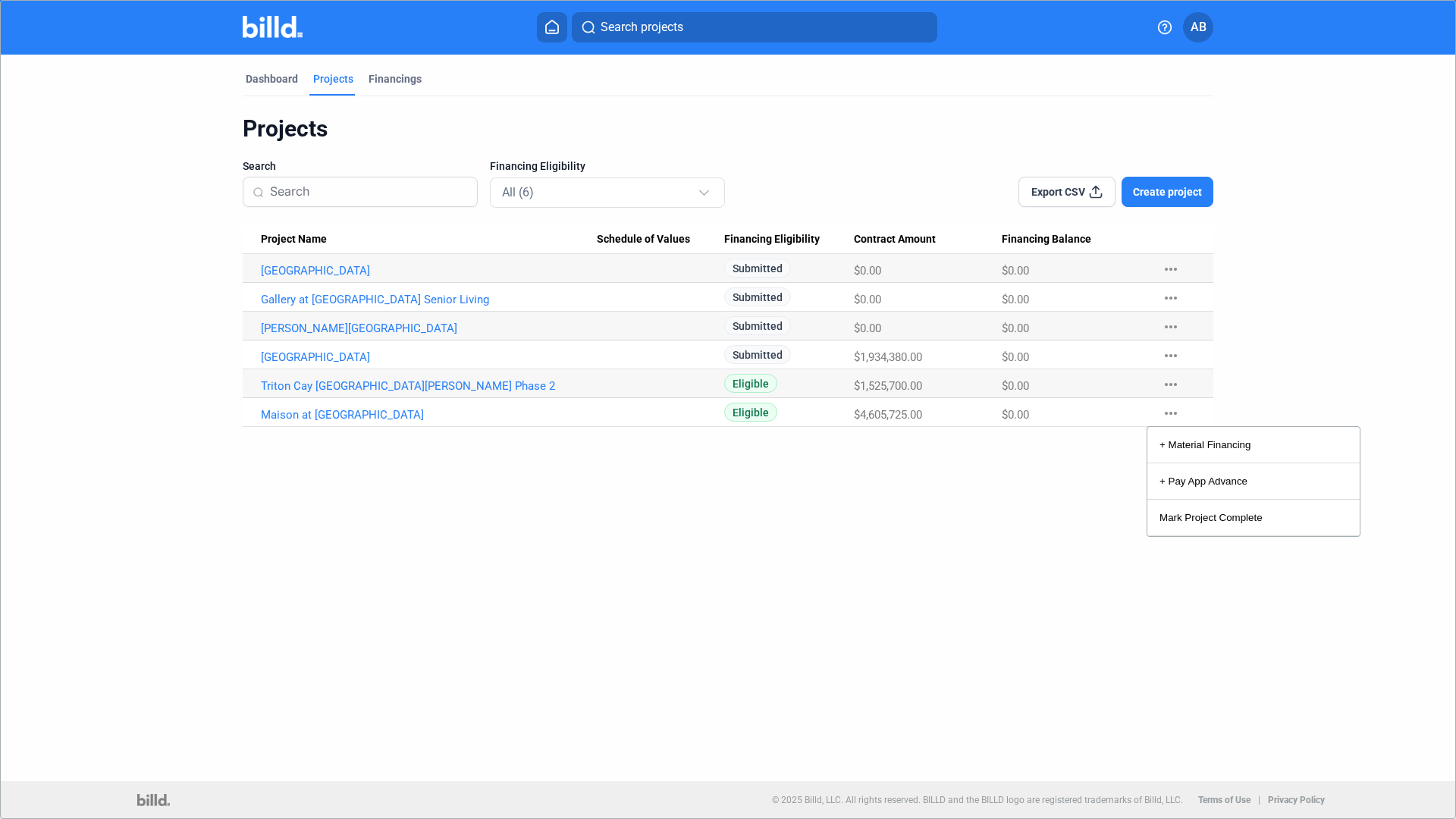
click at [1108, 460] on div at bounding box center [728, 410] width 1456 height 819
click at [1172, 411] on mat-icon "more_horiz" at bounding box center [1170, 413] width 18 height 18
click at [1126, 441] on div at bounding box center [728, 410] width 1456 height 819
click at [1172, 413] on mat-icon "more_horiz" at bounding box center [1170, 413] width 18 height 18
click at [1118, 437] on div at bounding box center [728, 410] width 1456 height 819
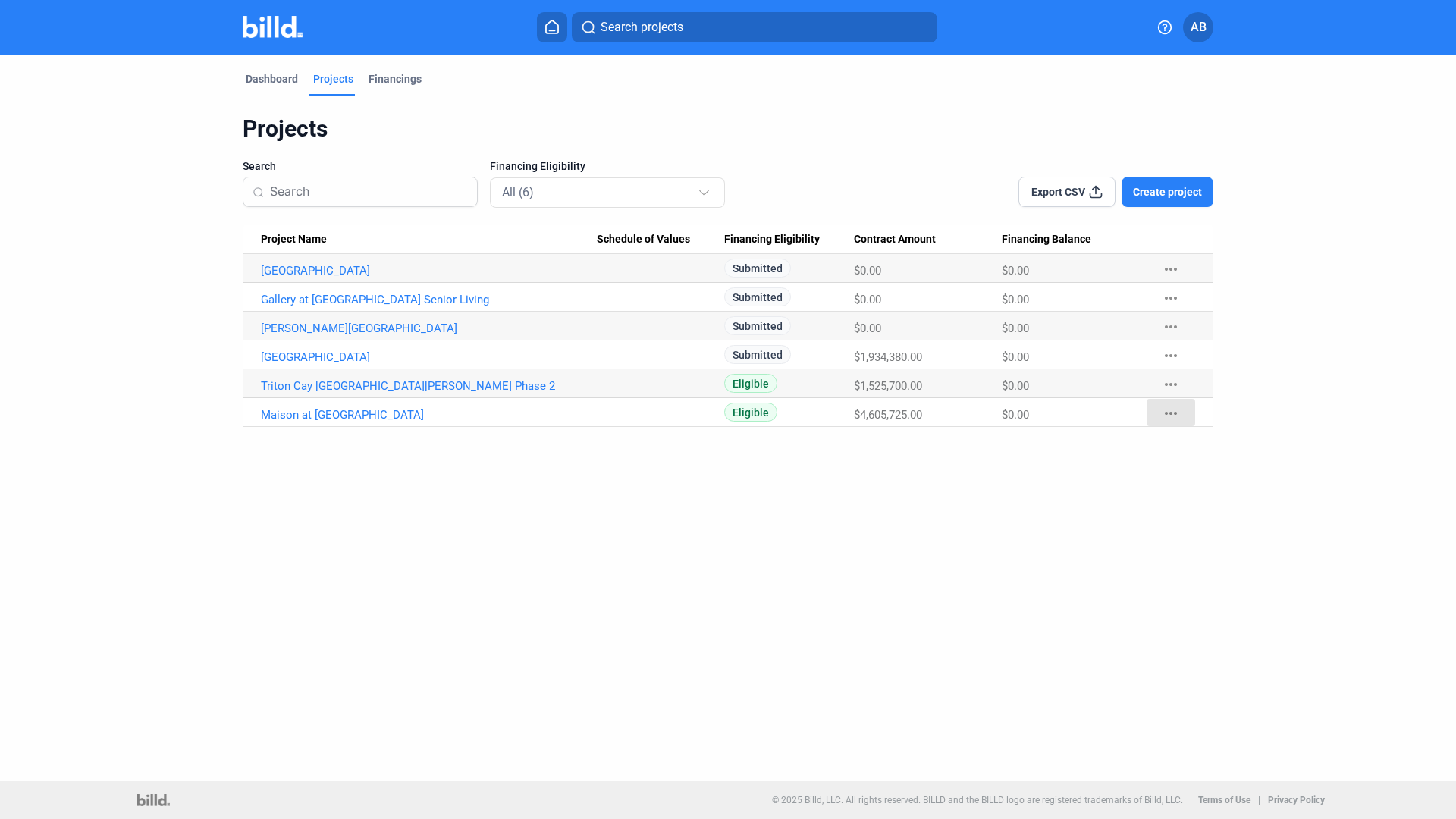
click at [1172, 411] on mat-icon "more_horiz" at bounding box center [1170, 413] width 18 height 18
click at [1109, 442] on div at bounding box center [728, 410] width 1456 height 819
click at [1171, 412] on button "more_horiz" at bounding box center [1171, 413] width 48 height 28
click at [206, 333] on div at bounding box center [728, 410] width 1456 height 819
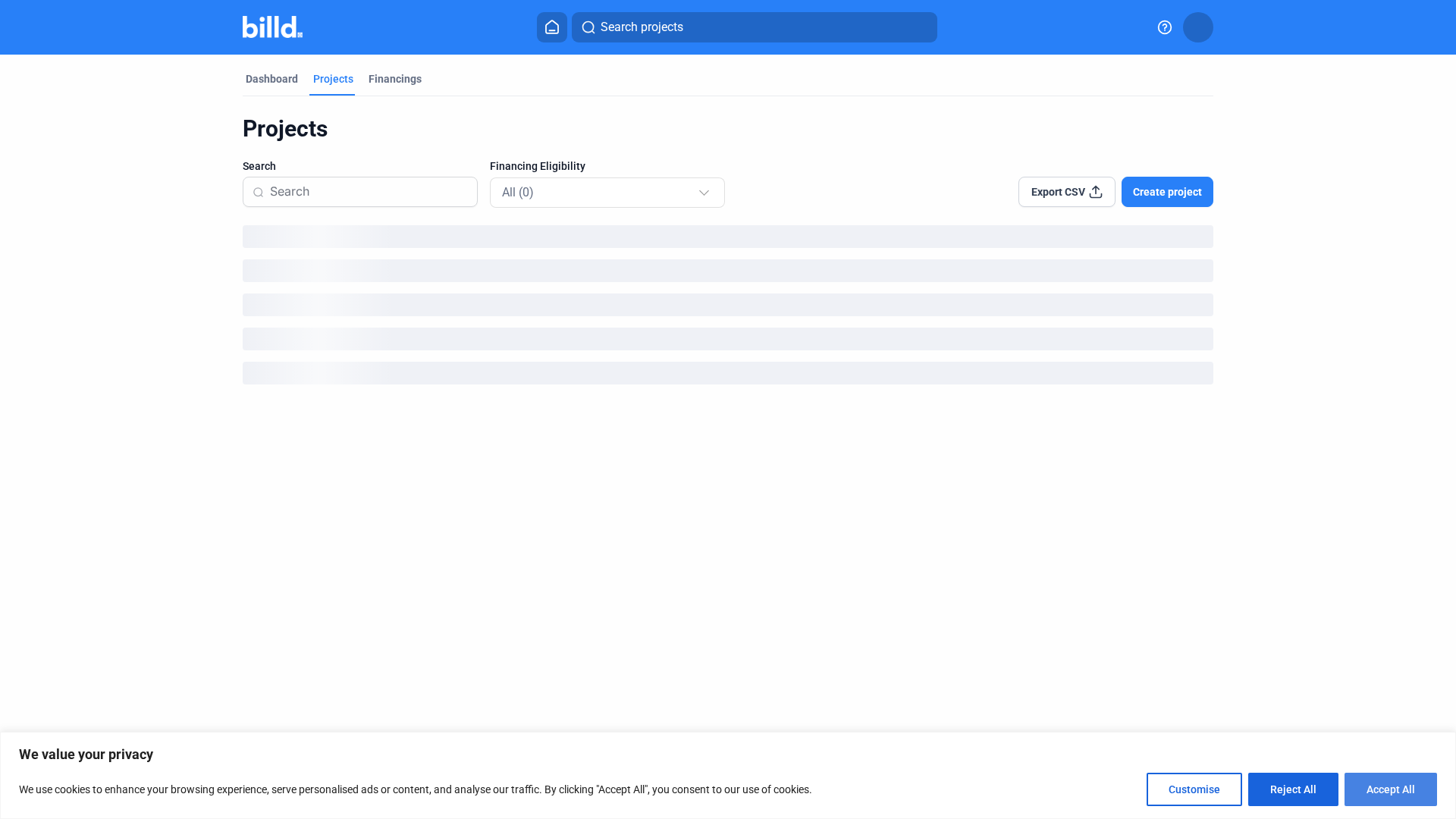
click at [1385, 784] on button "Accept All" at bounding box center [1390, 790] width 92 height 34
checkbox input "true"
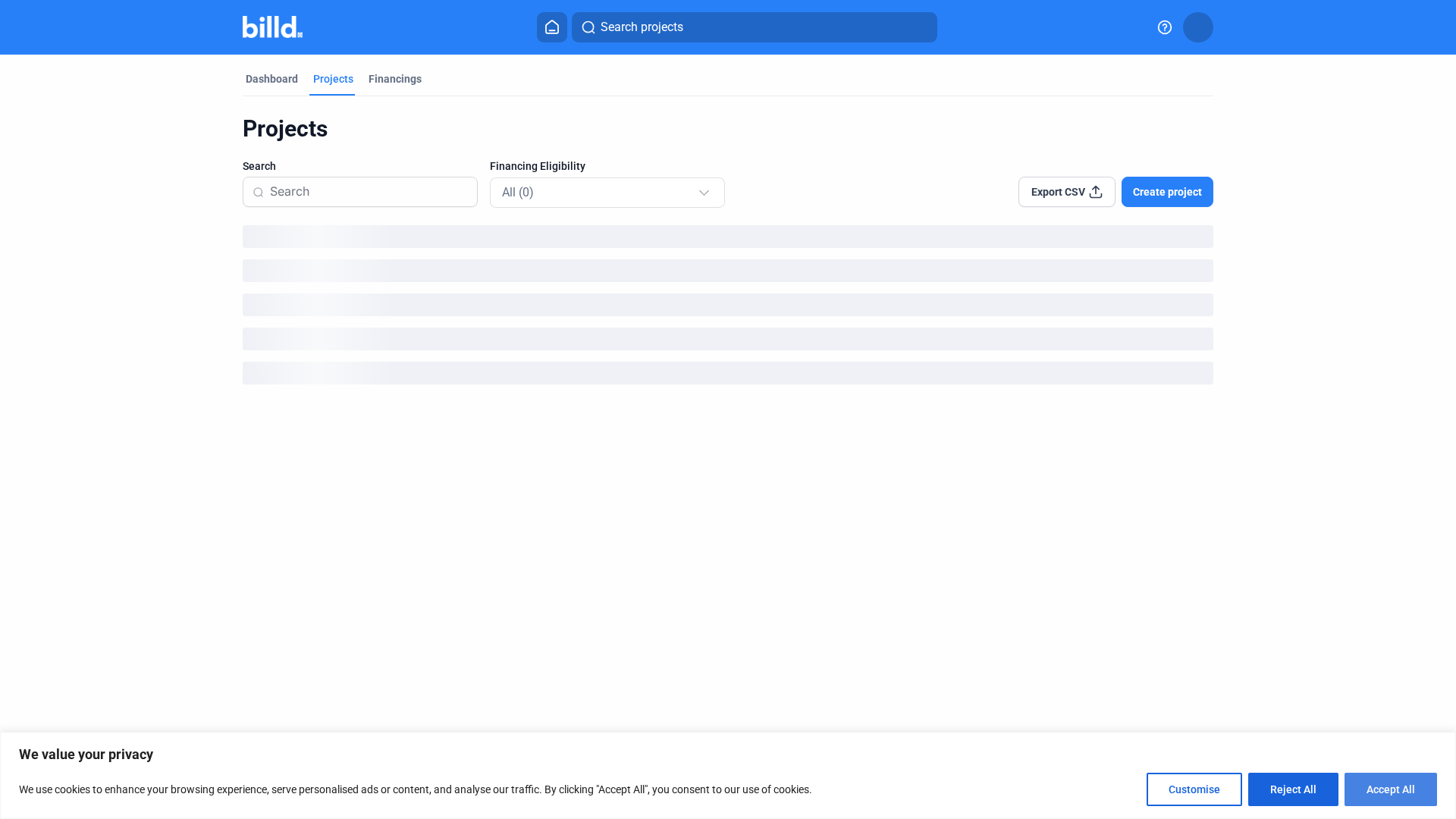
checkbox input "true"
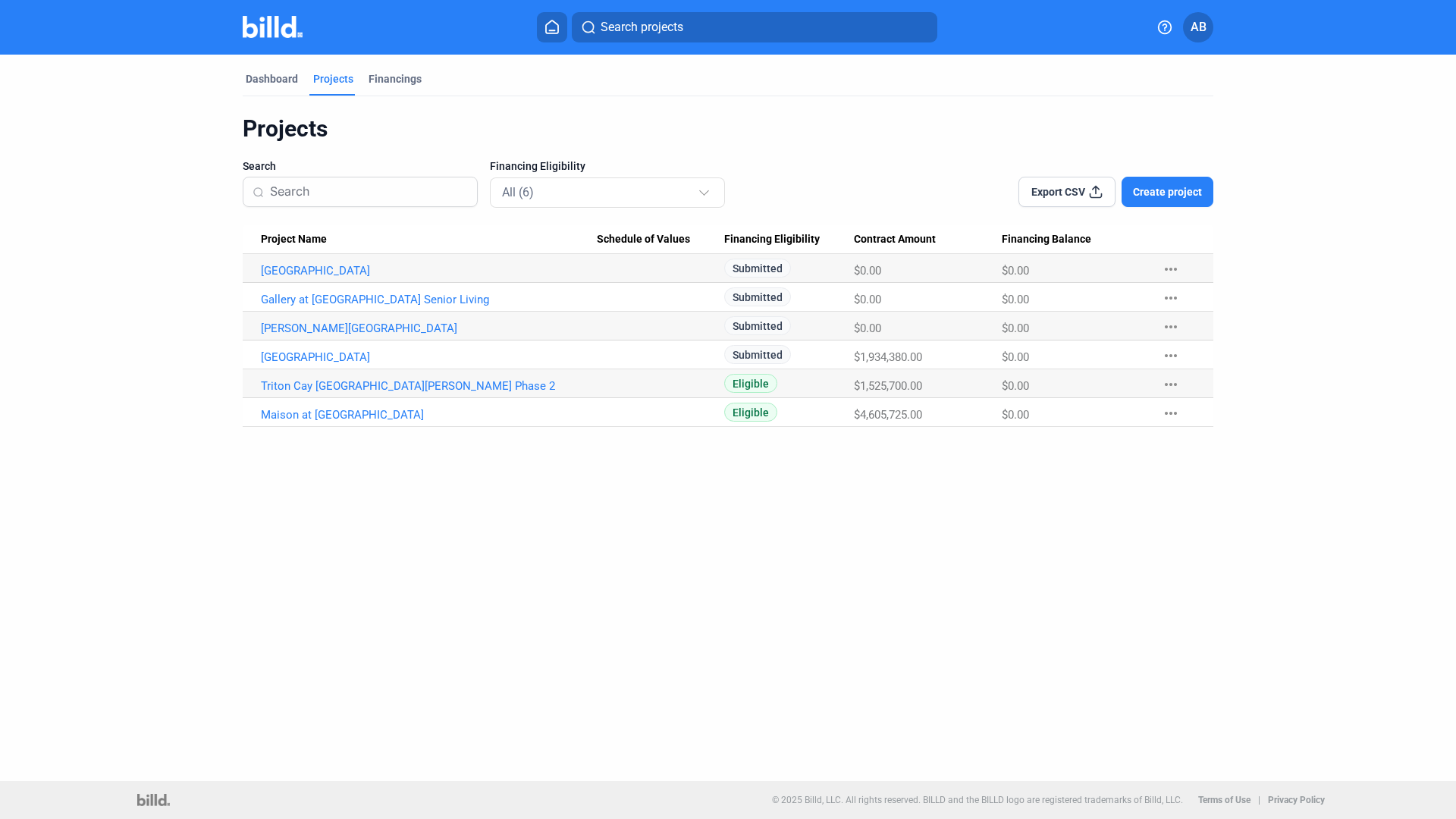
click at [789, 178] on div "Search Financing Eligibility All (6)" at bounding box center [521, 183] width 556 height 48
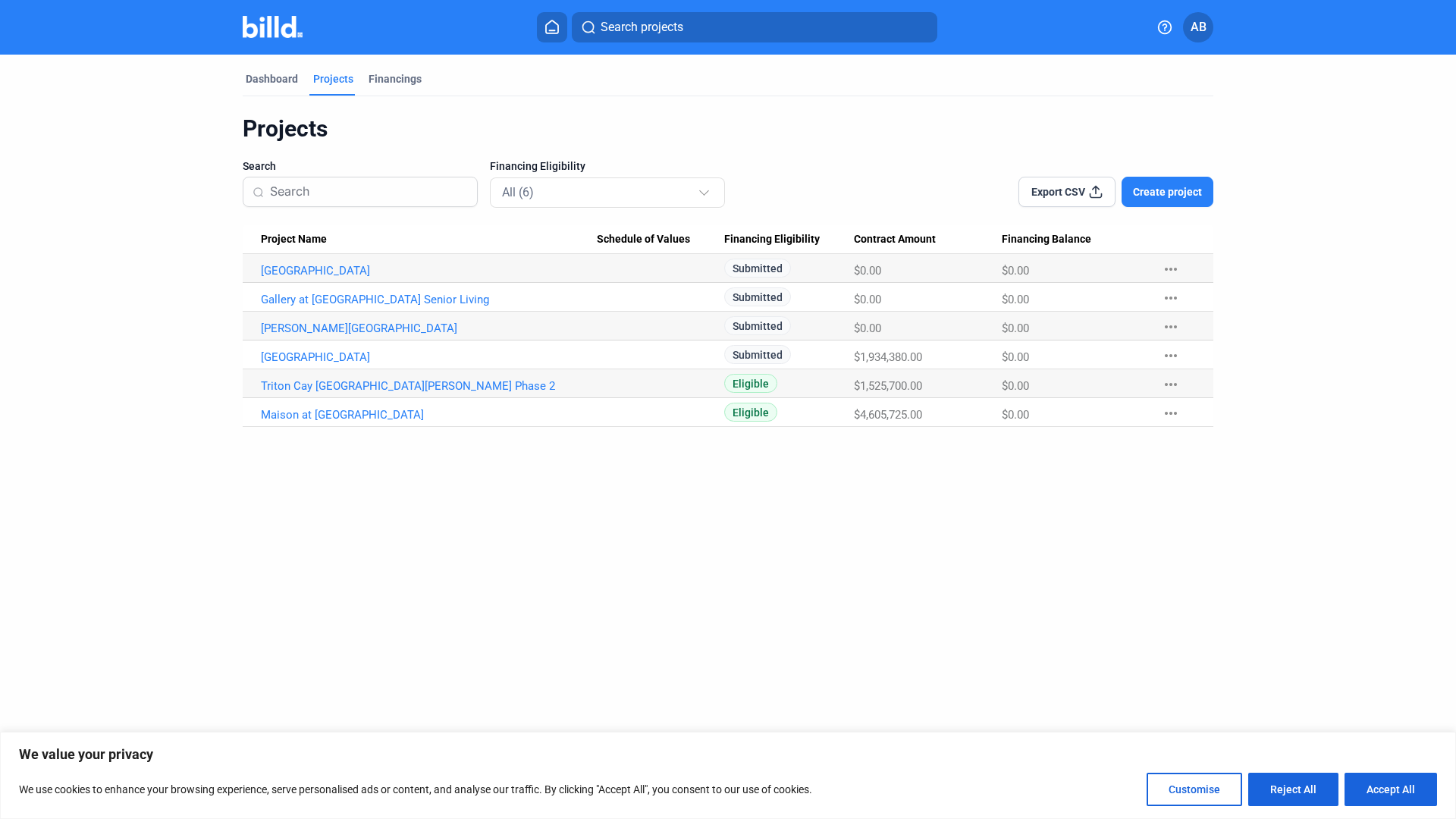
click at [1145, 191] on span "Create project" at bounding box center [1168, 192] width 69 height 16
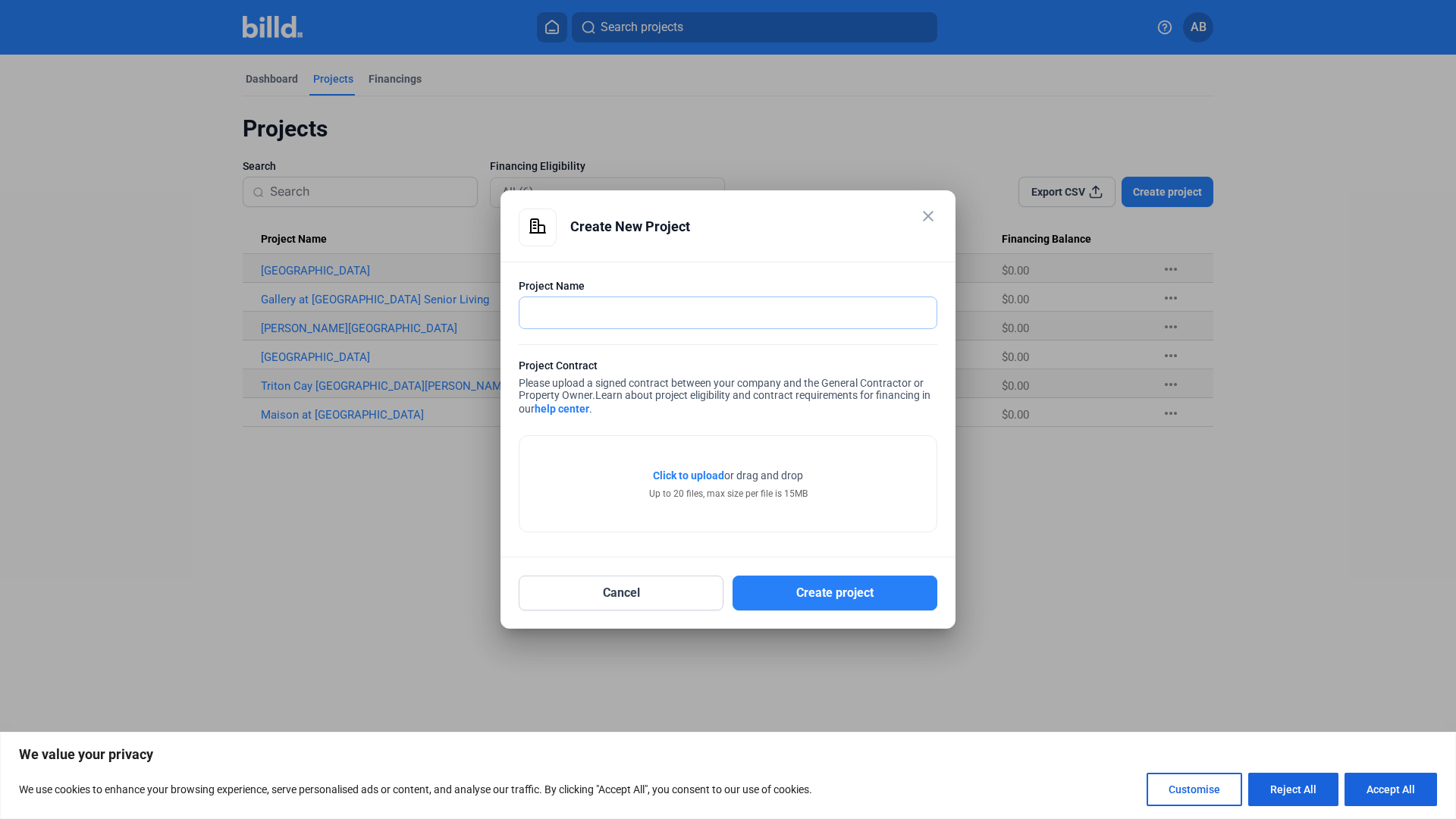
click at [646, 316] on input "text" at bounding box center [720, 313] width 401 height 31
click at [1394, 791] on button "Accept All" at bounding box center [1390, 790] width 92 height 34
checkbox input "true"
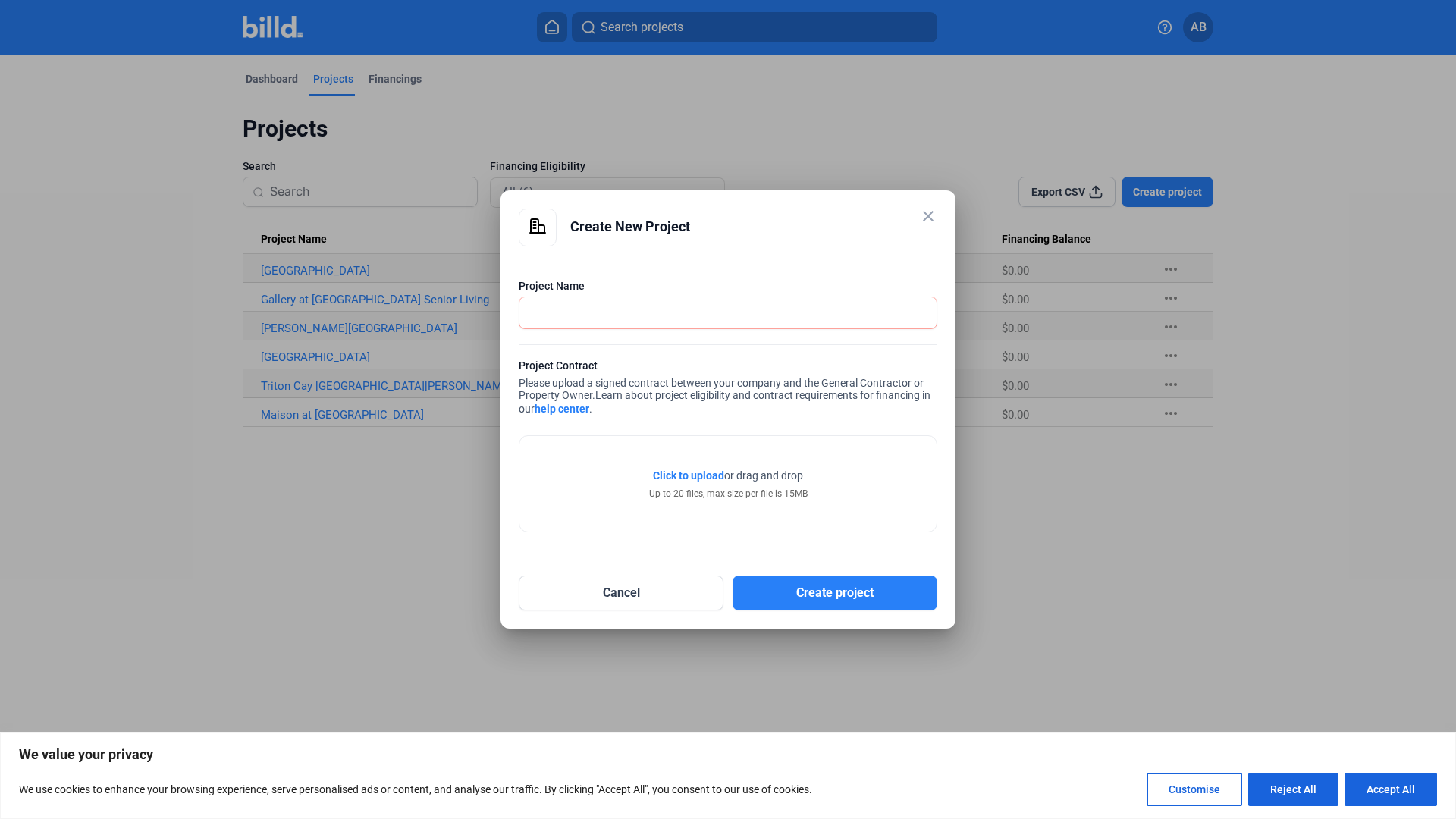
checkbox input "true"
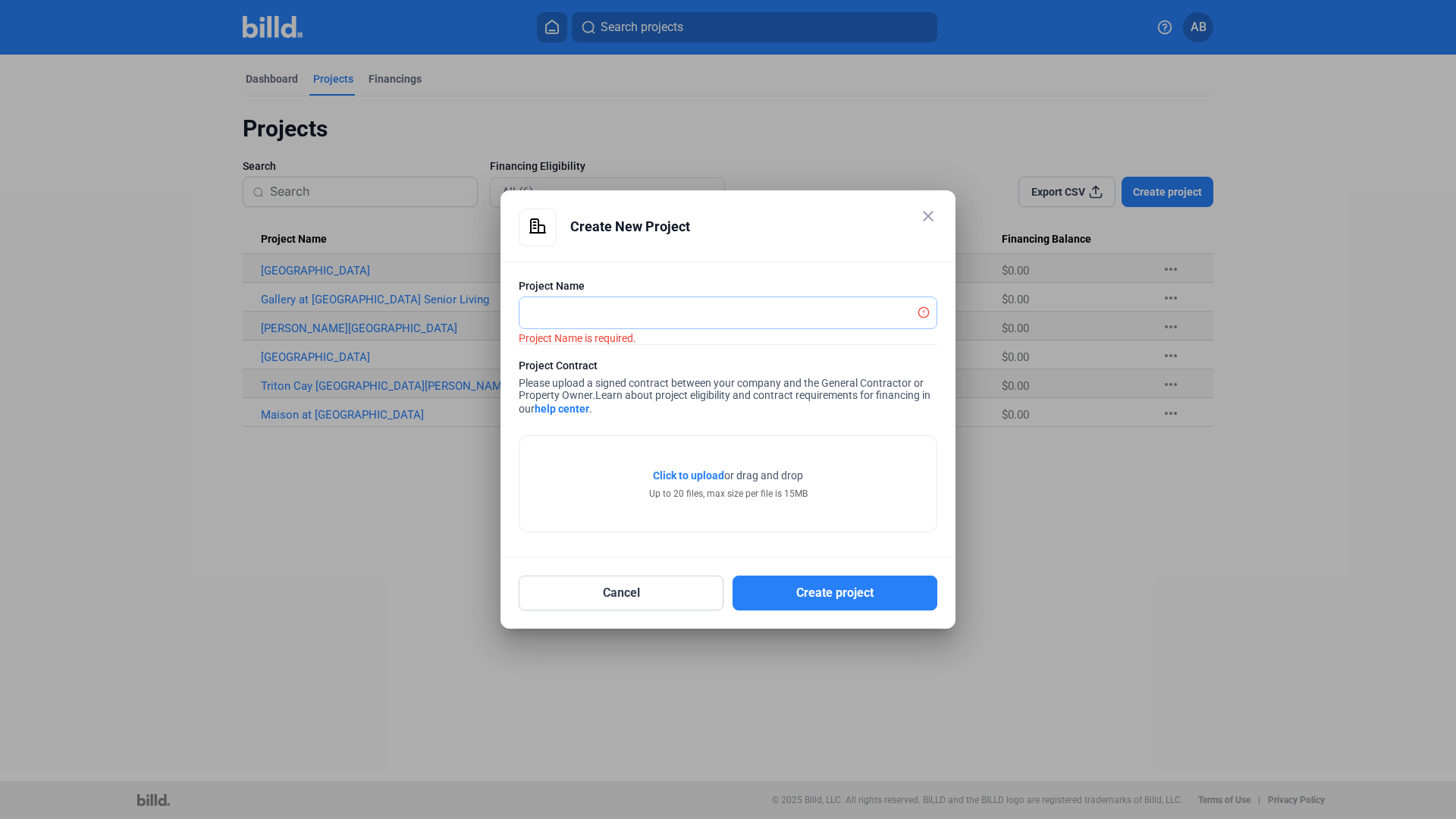
click at [626, 313] on input "text" at bounding box center [720, 313] width 401 height 31
type input "Altera Palmetto"
click at [681, 476] on span "Click to upload" at bounding box center [688, 476] width 72 height 12
click at [681, 474] on span "Click to upload" at bounding box center [688, 476] width 72 height 12
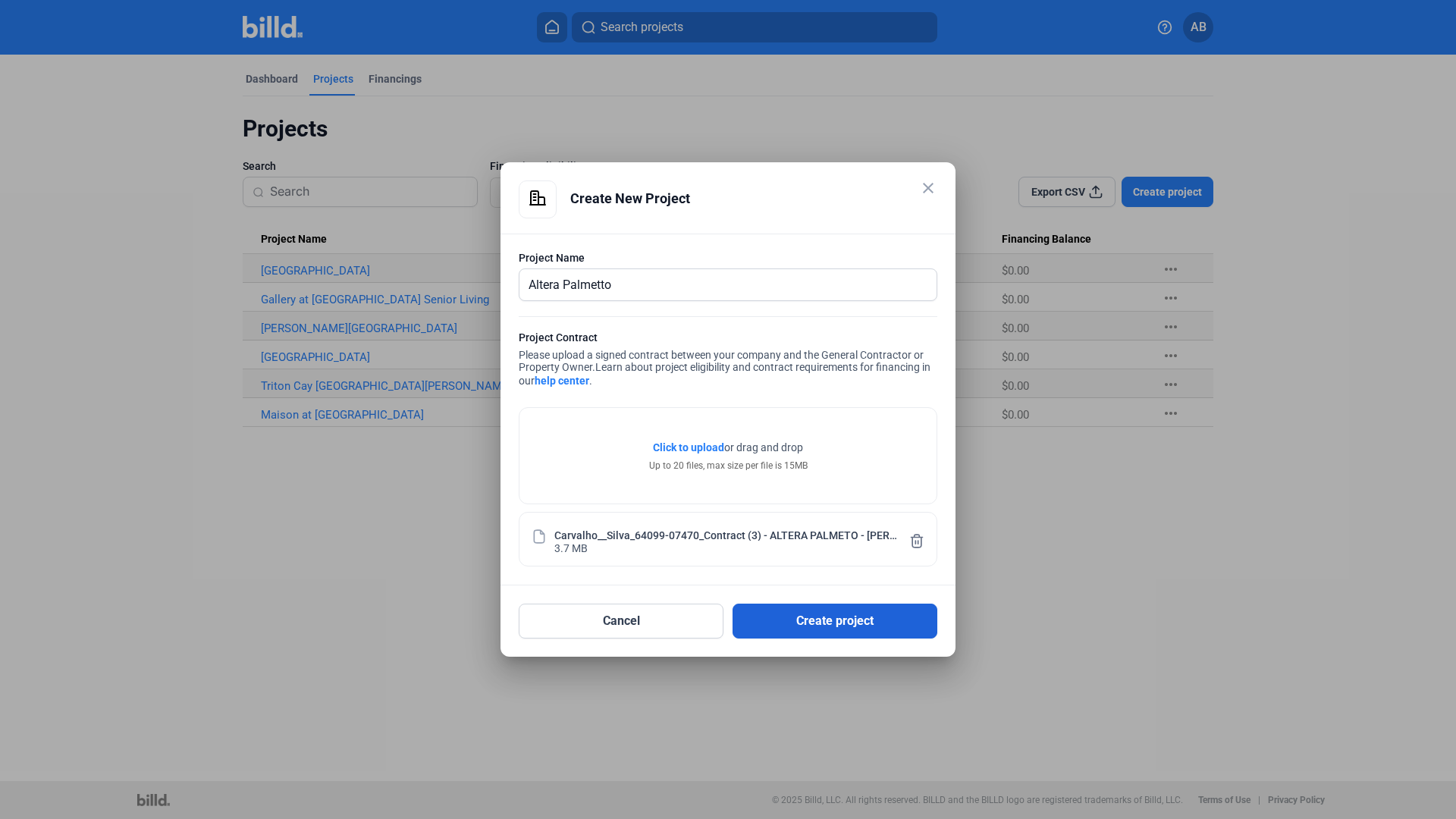
click at [788, 613] on button "Create project" at bounding box center [834, 621] width 205 height 35
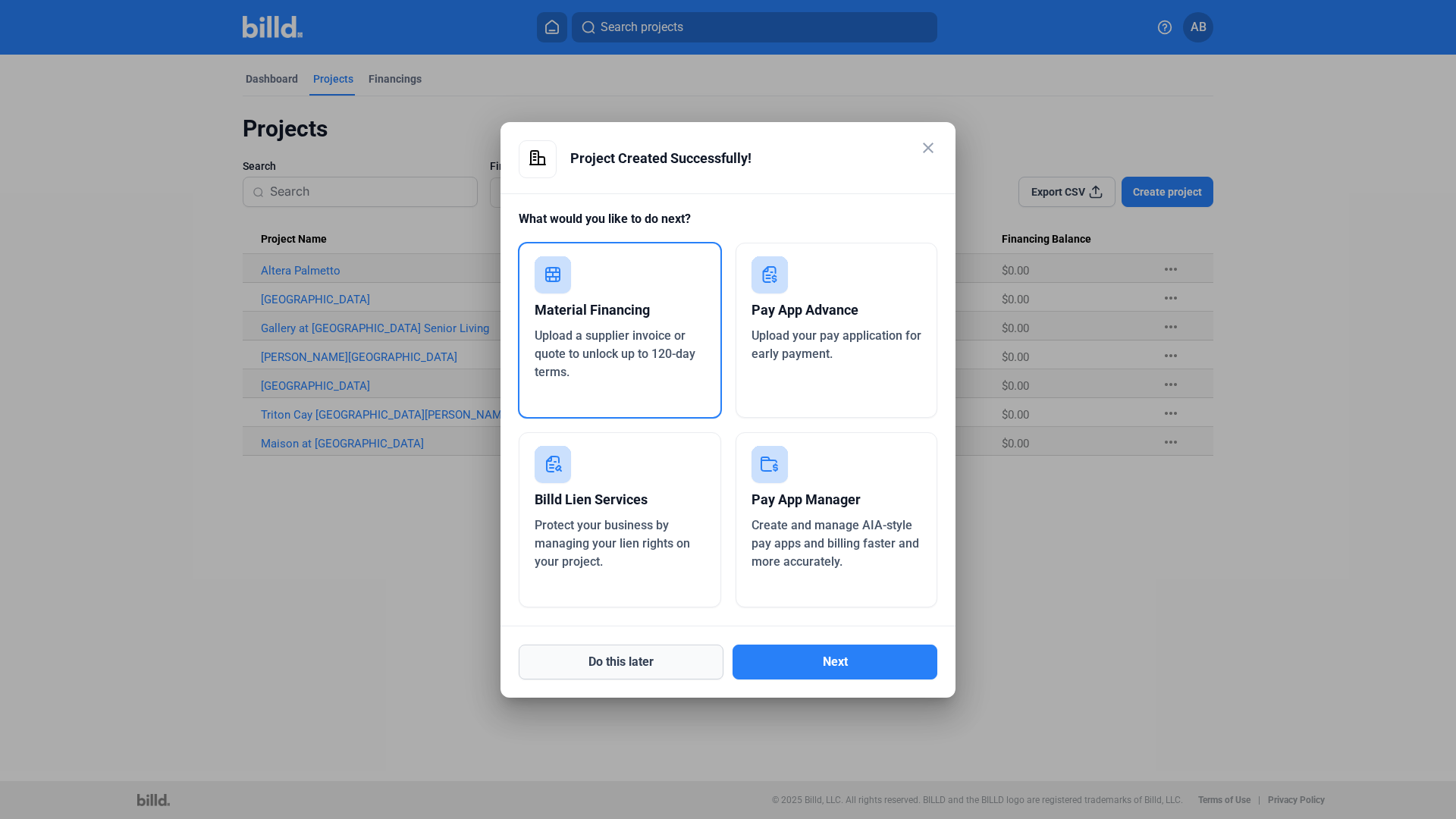
click at [661, 658] on button "Do this later" at bounding box center [621, 662] width 205 height 35
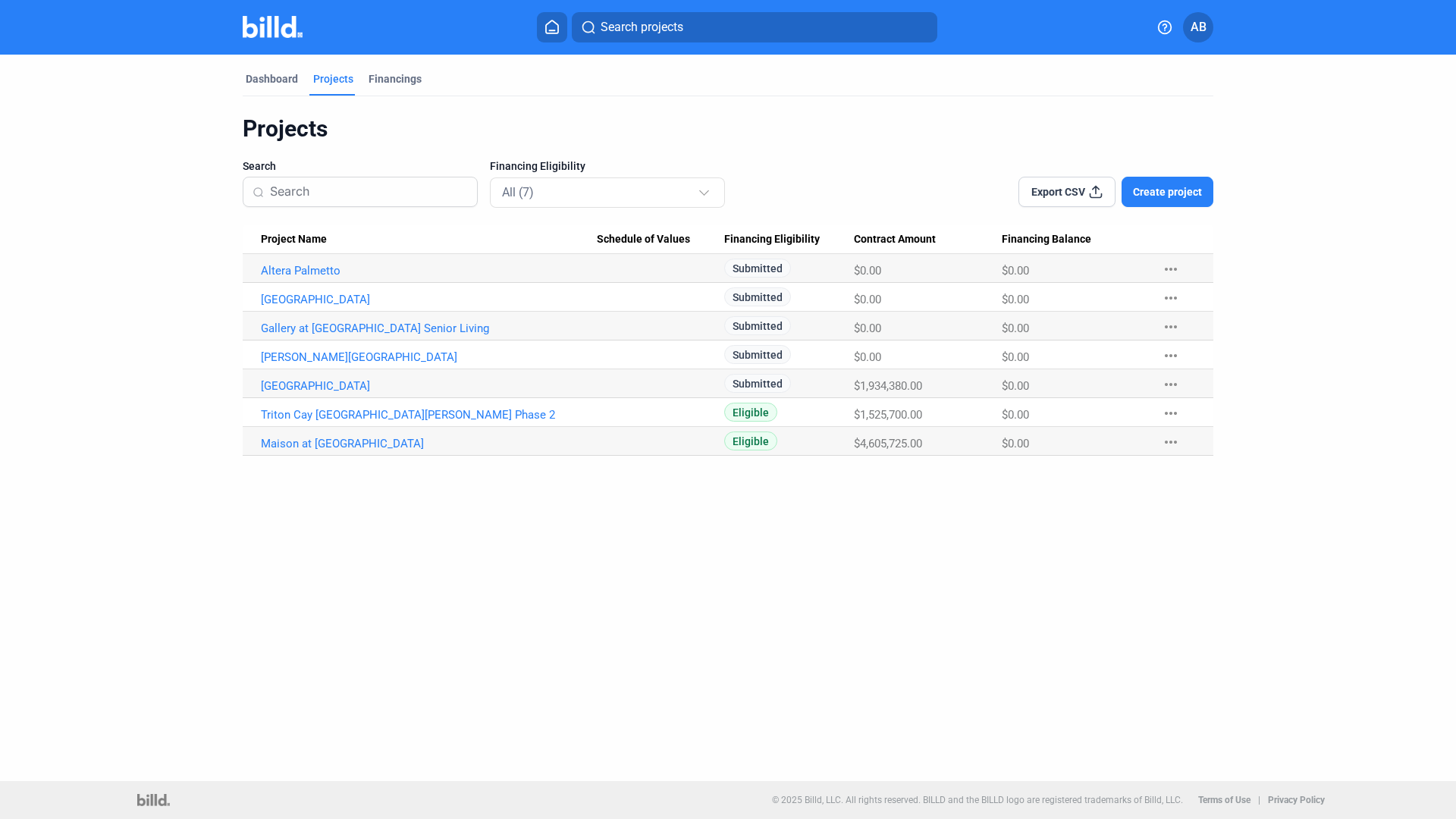
click at [1155, 194] on span "Create project" at bounding box center [1168, 192] width 69 height 16
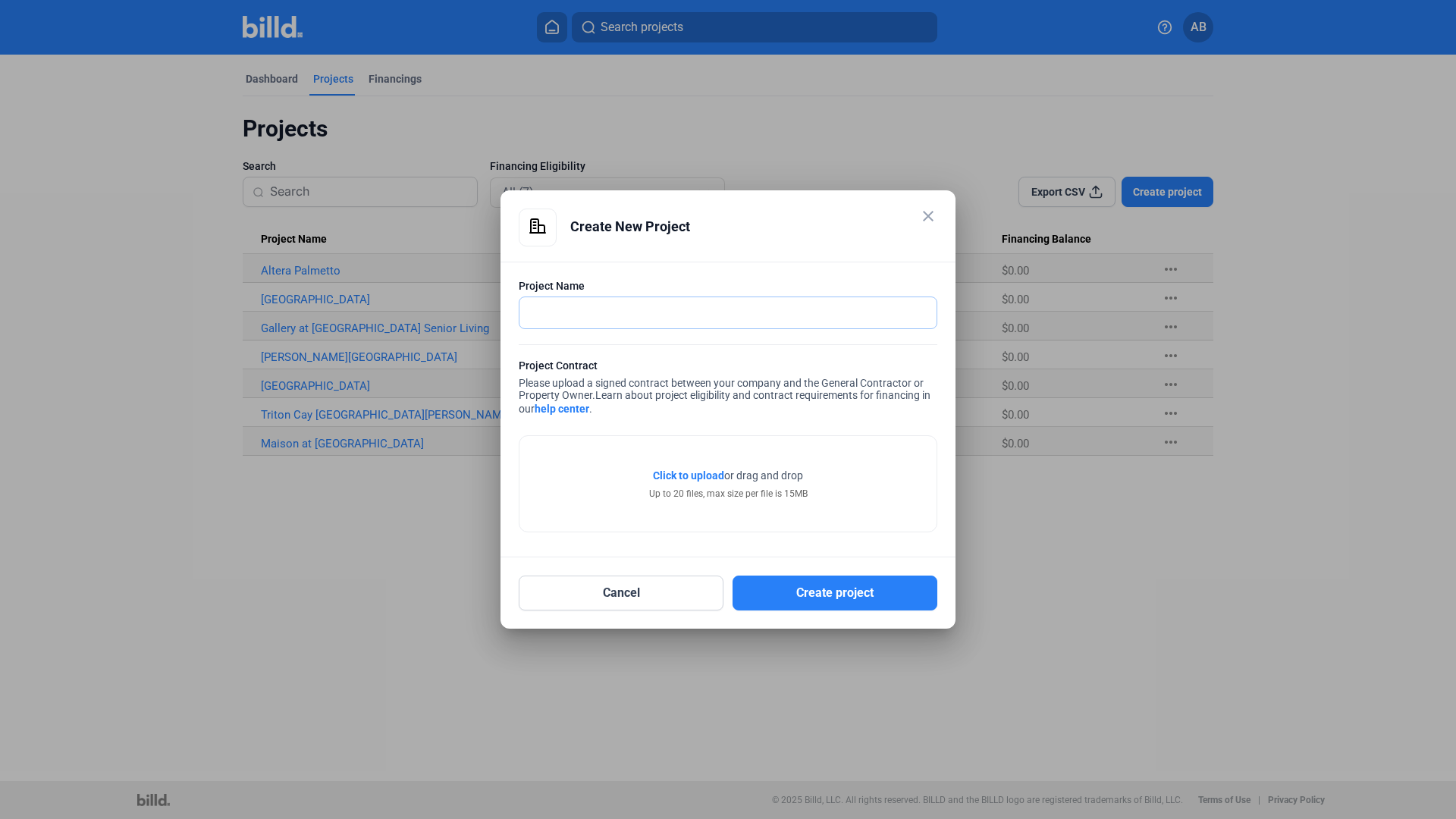
click at [668, 314] on input "text" at bounding box center [720, 313] width 401 height 31
type input "m"
type input "[GEOGRAPHIC_DATA]"
click at [688, 471] on span "Click to upload" at bounding box center [688, 476] width 72 height 12
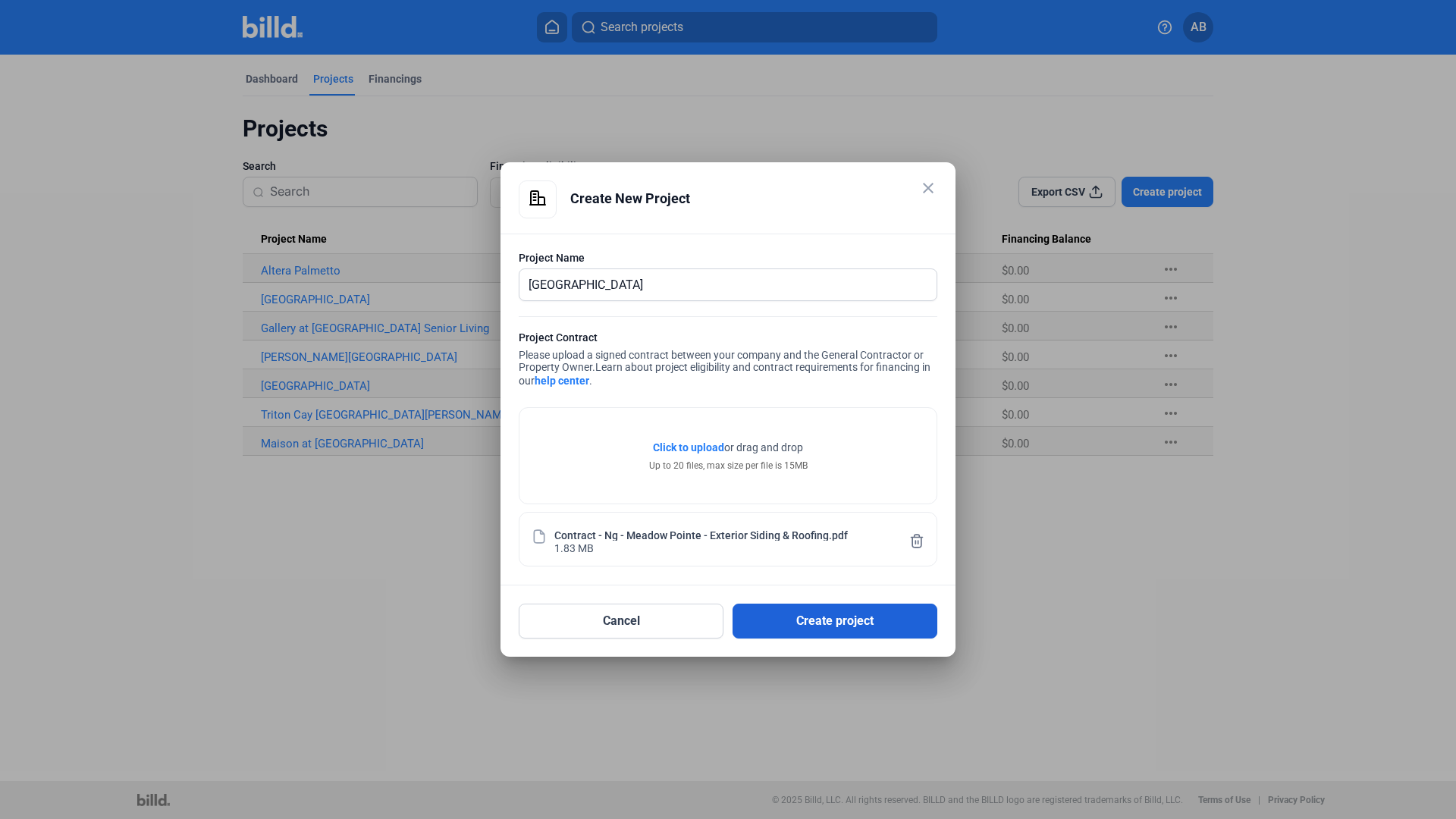
click at [838, 609] on button "Create project" at bounding box center [834, 621] width 205 height 35
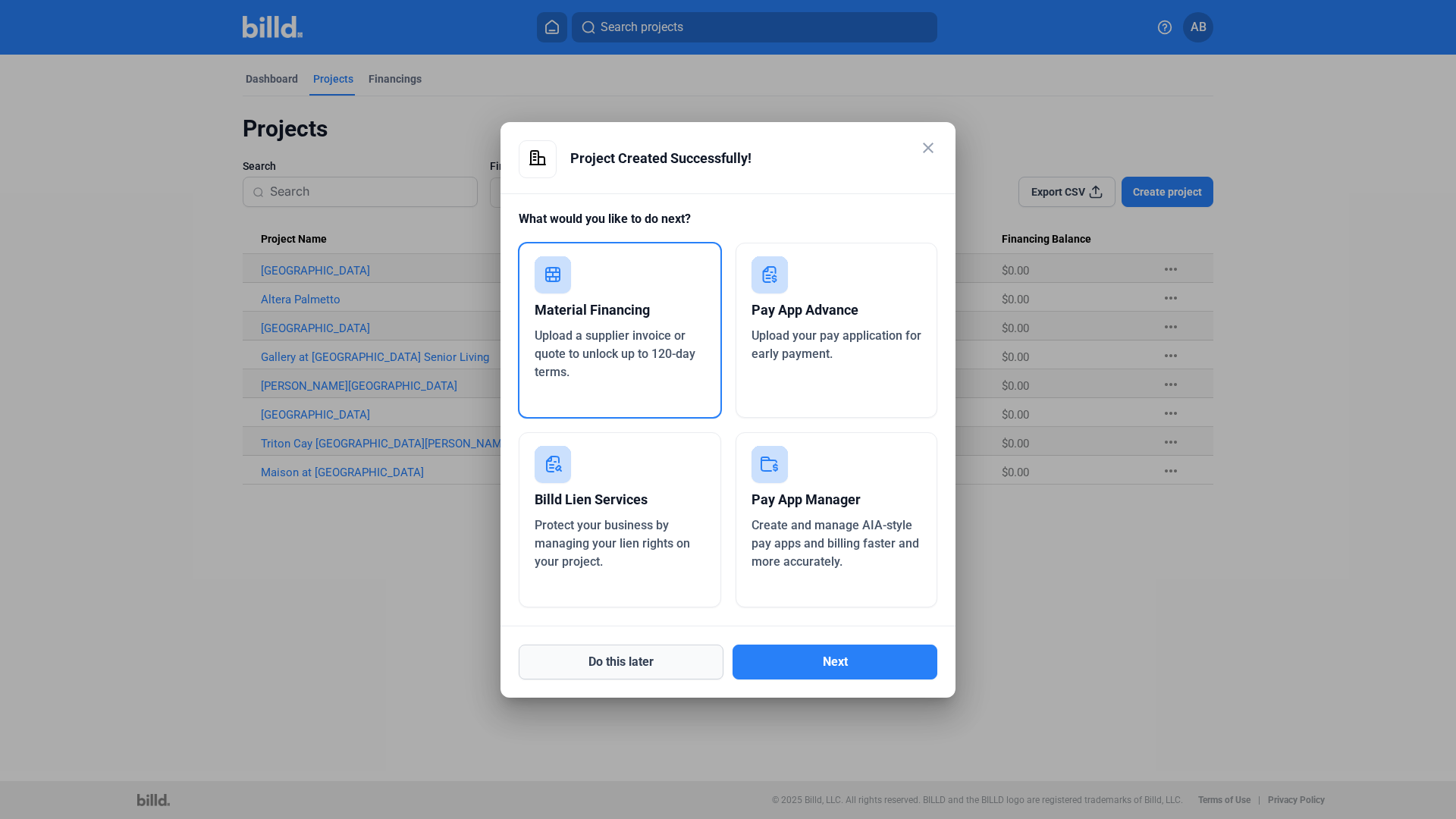
click at [632, 648] on button "Do this later" at bounding box center [621, 662] width 205 height 35
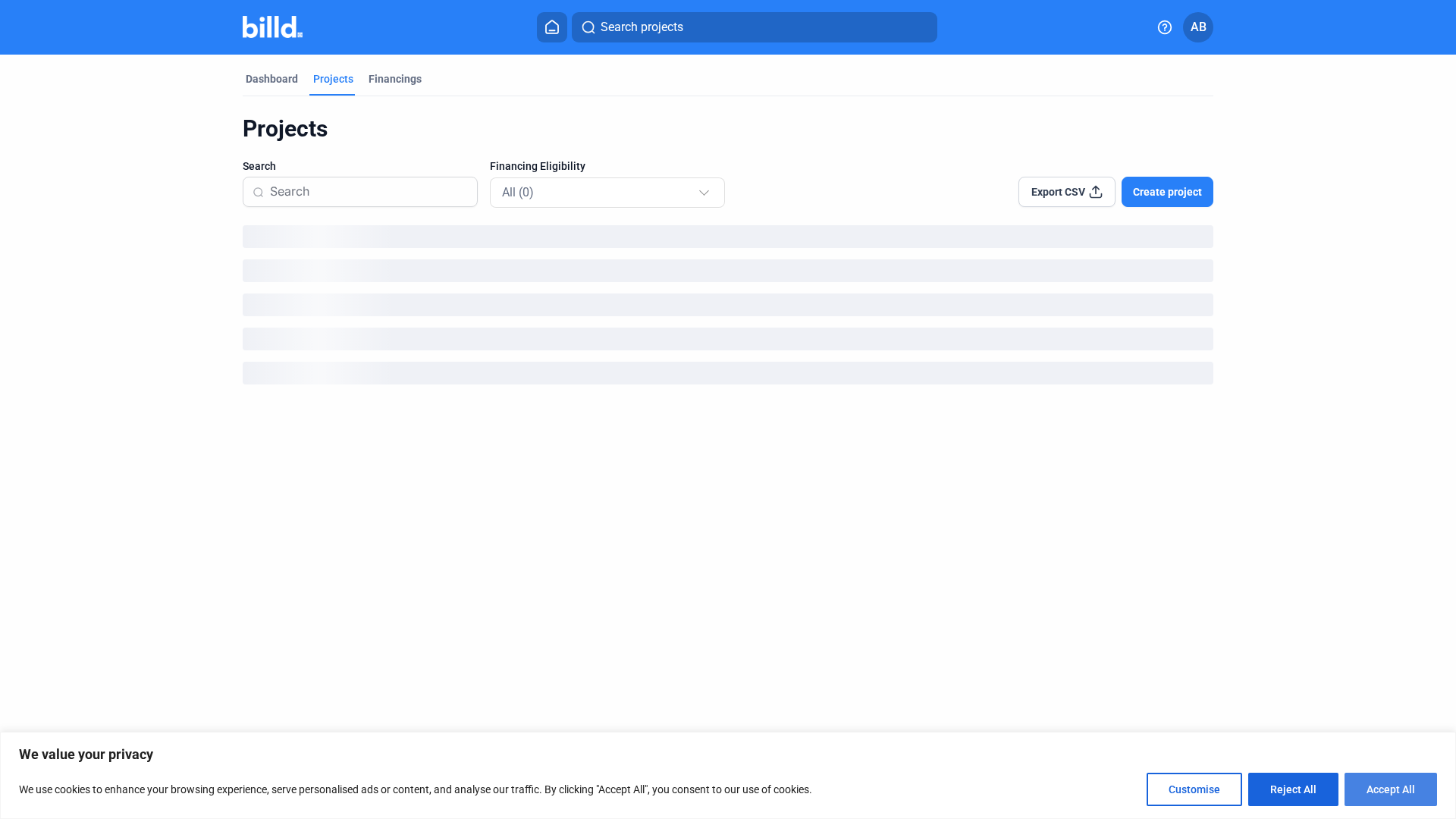
click at [1386, 784] on button "Accept All" at bounding box center [1390, 790] width 92 height 34
checkbox input "true"
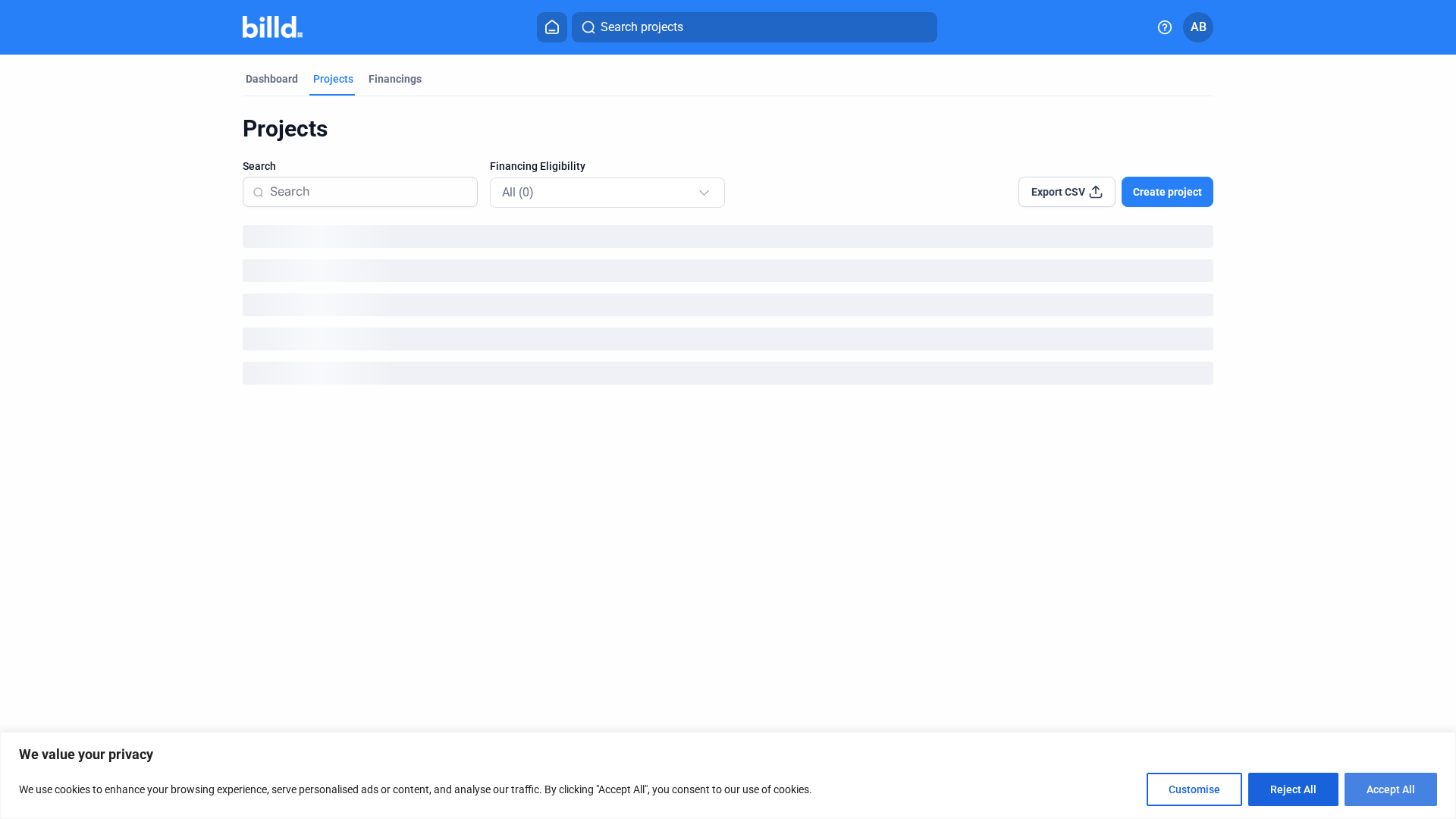
checkbox input "true"
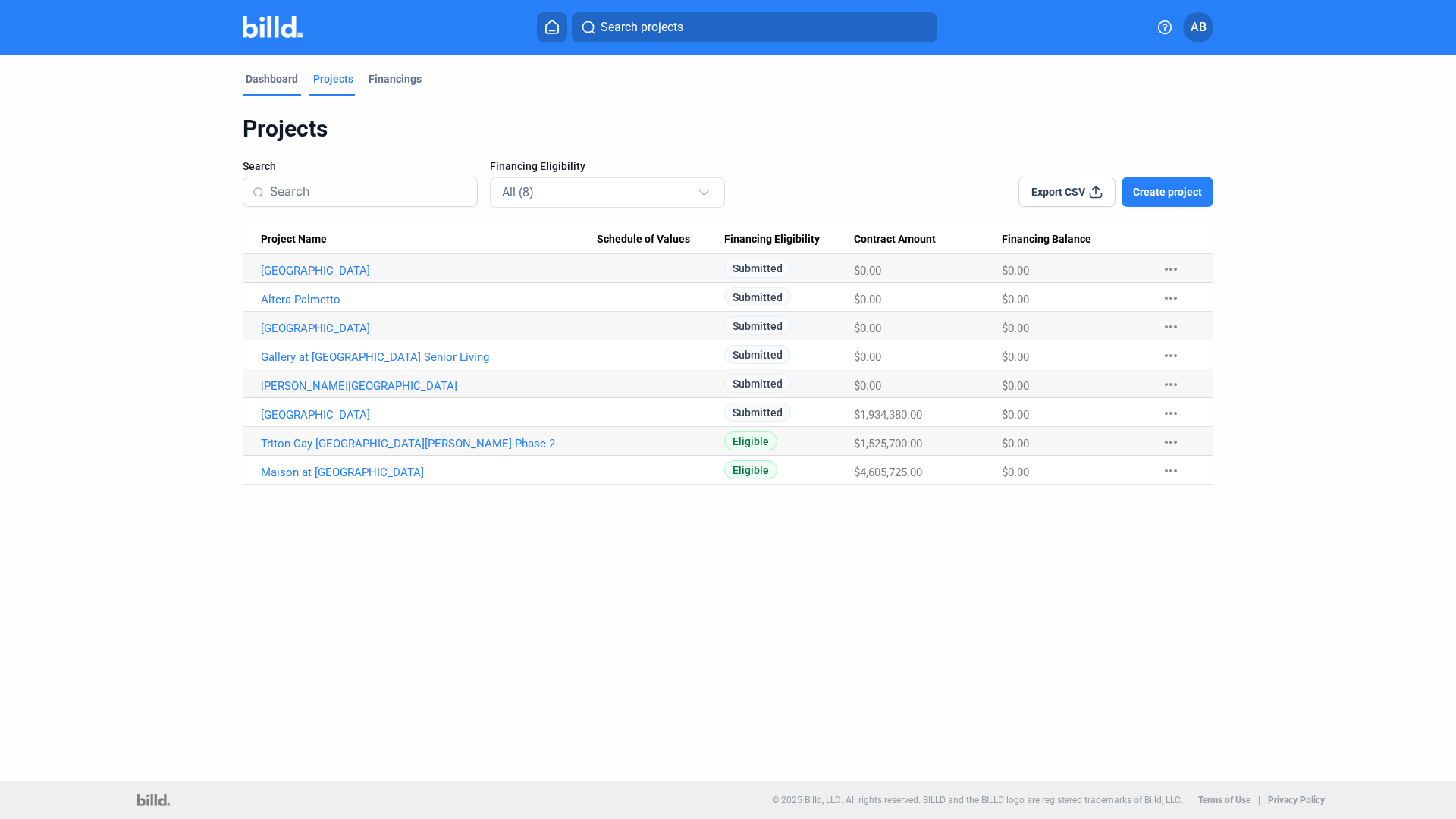
click at [279, 84] on div "Dashboard" at bounding box center [272, 79] width 53 height 16
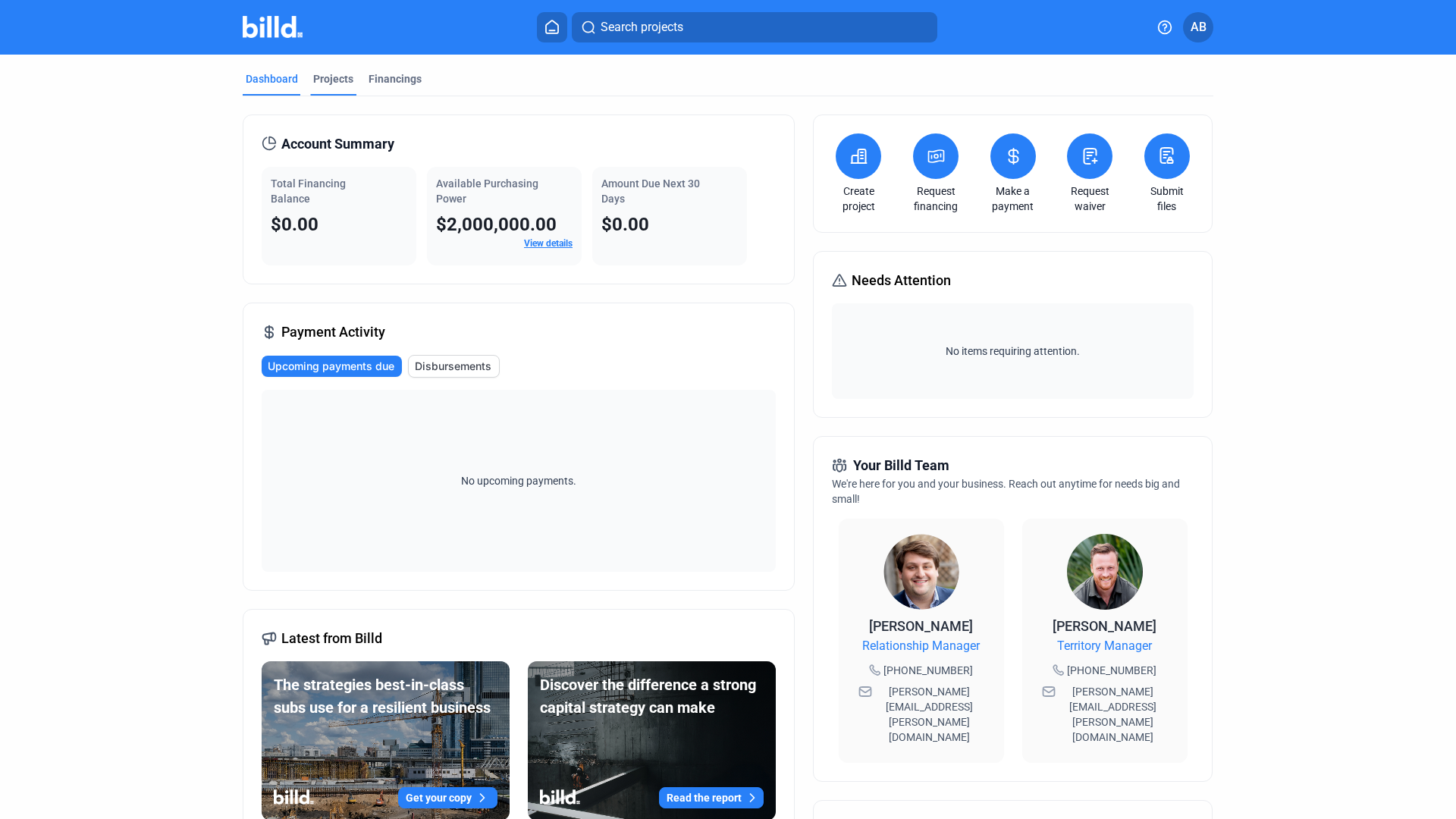
click at [338, 86] on div "Projects" at bounding box center [333, 79] width 41 height 16
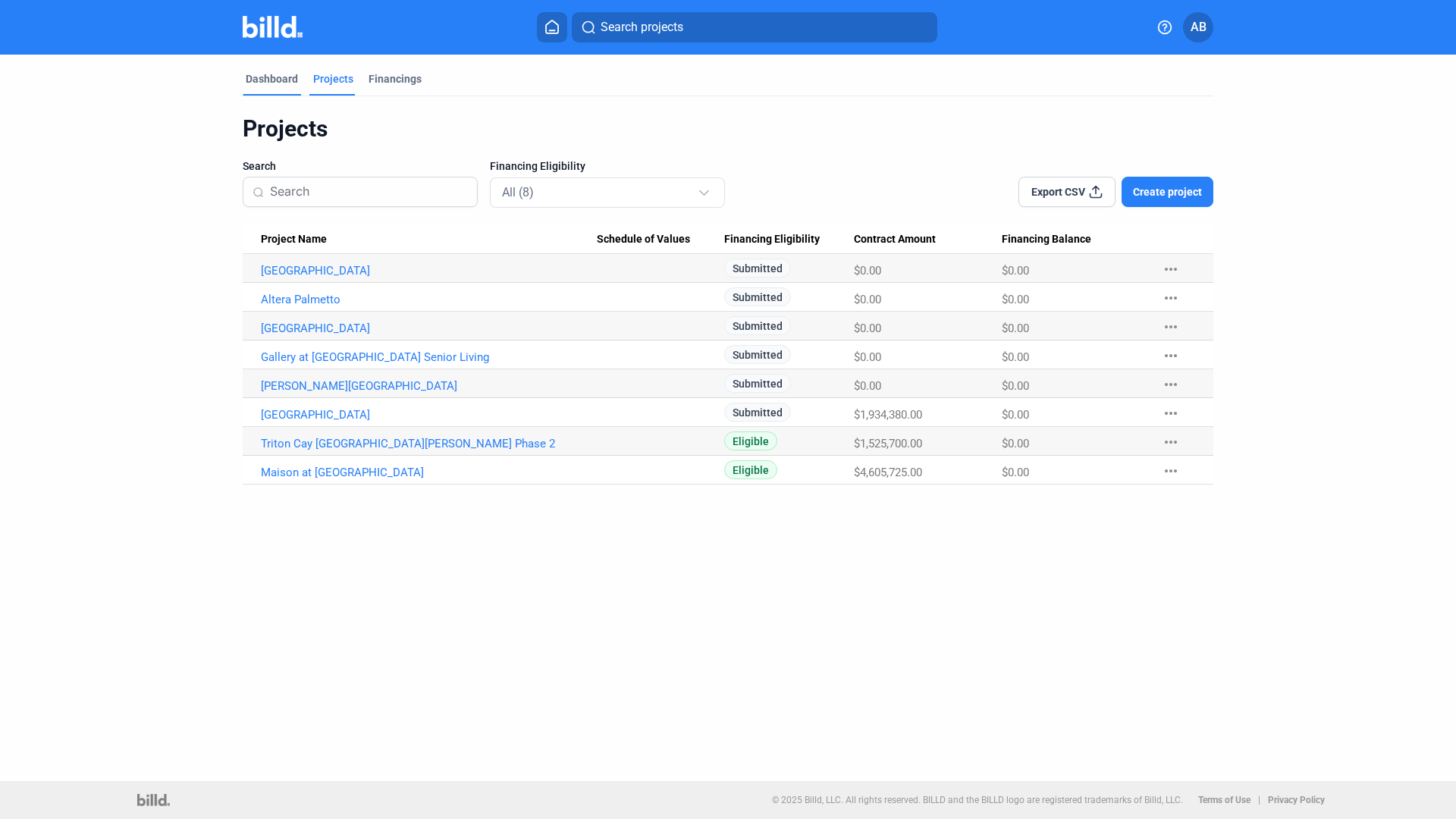
click at [267, 92] on div "Dashboard" at bounding box center [272, 84] width 59 height 24
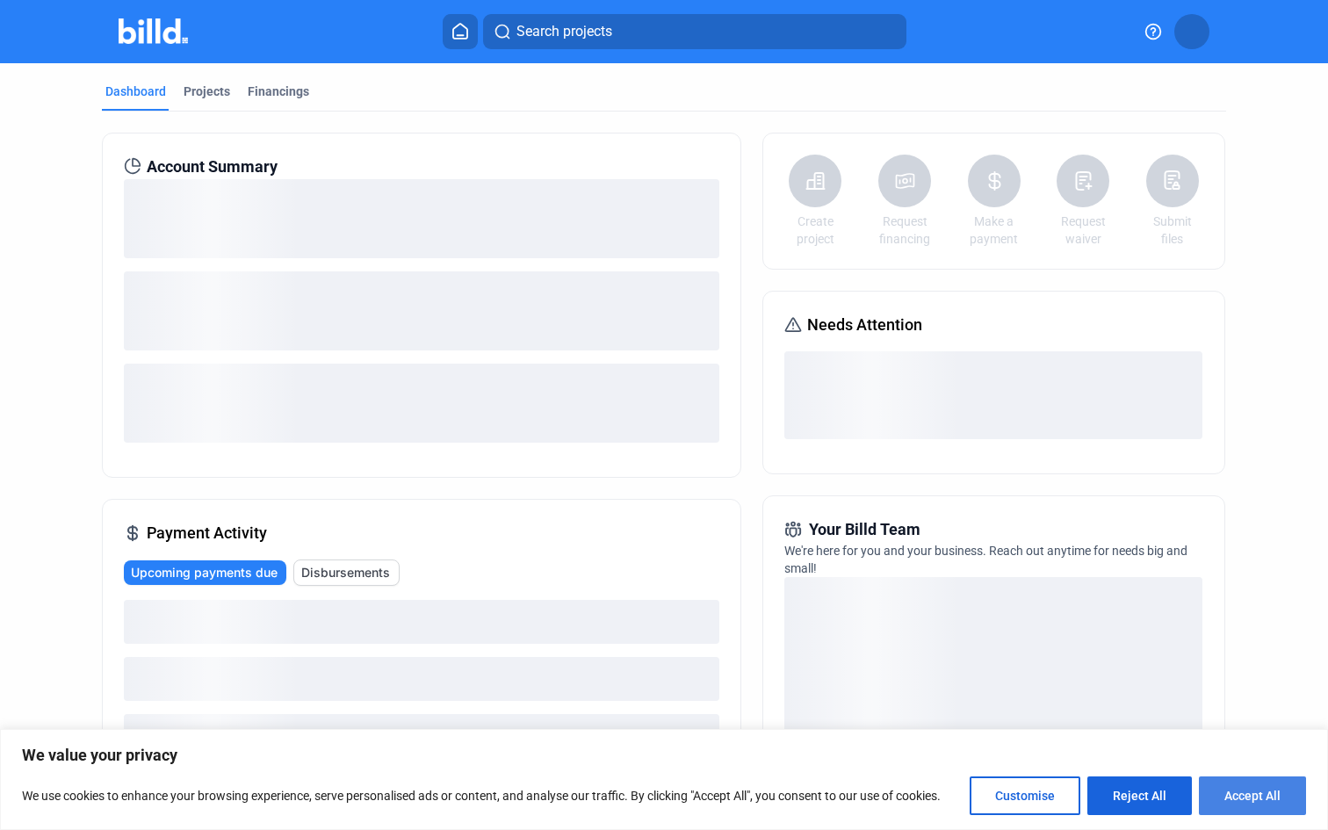
click at [1274, 786] on button "Accept All" at bounding box center [1252, 795] width 107 height 39
checkbox input "true"
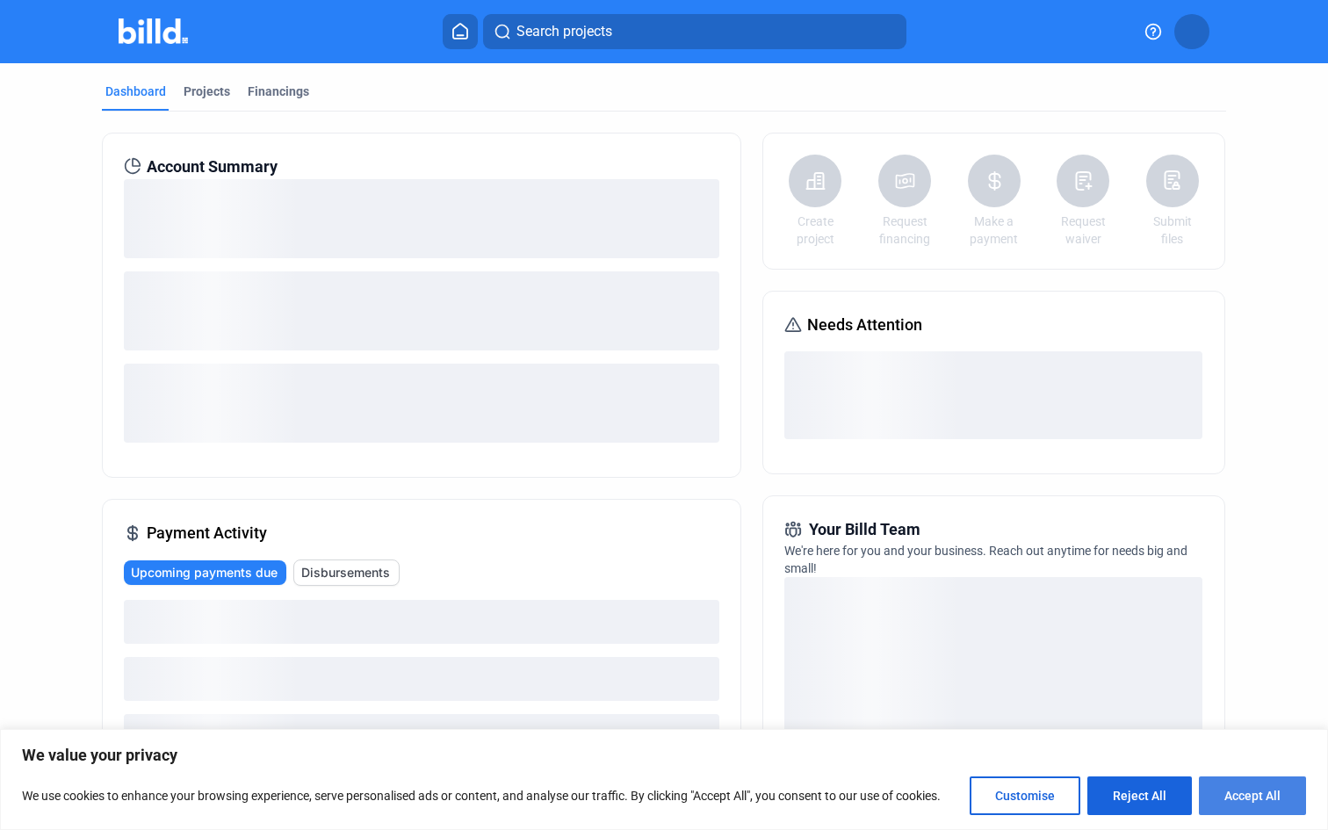
checkbox input "true"
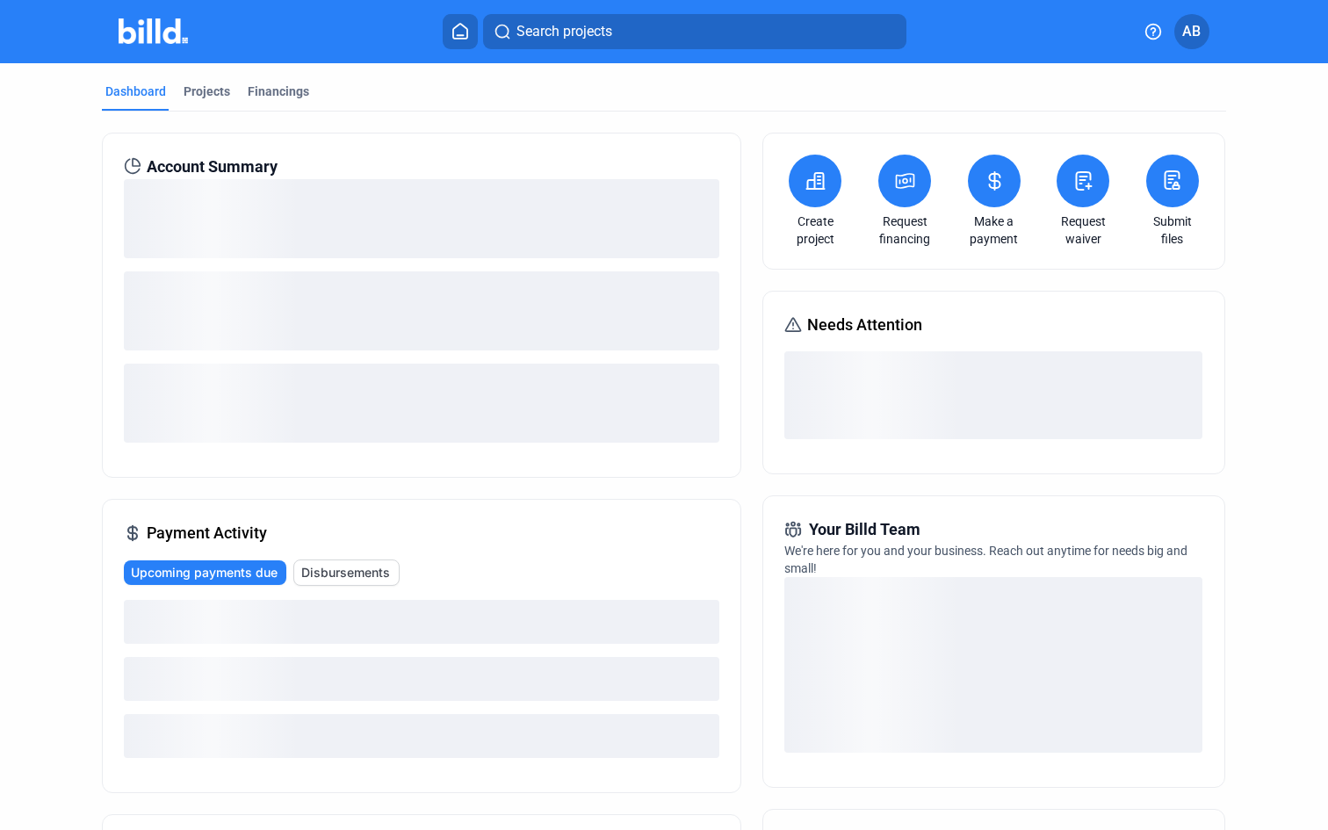
click at [235, 102] on div "Dashboard Projects Financings" at bounding box center [664, 97] width 1124 height 28
click at [210, 97] on div "Projects" at bounding box center [207, 92] width 47 height 18
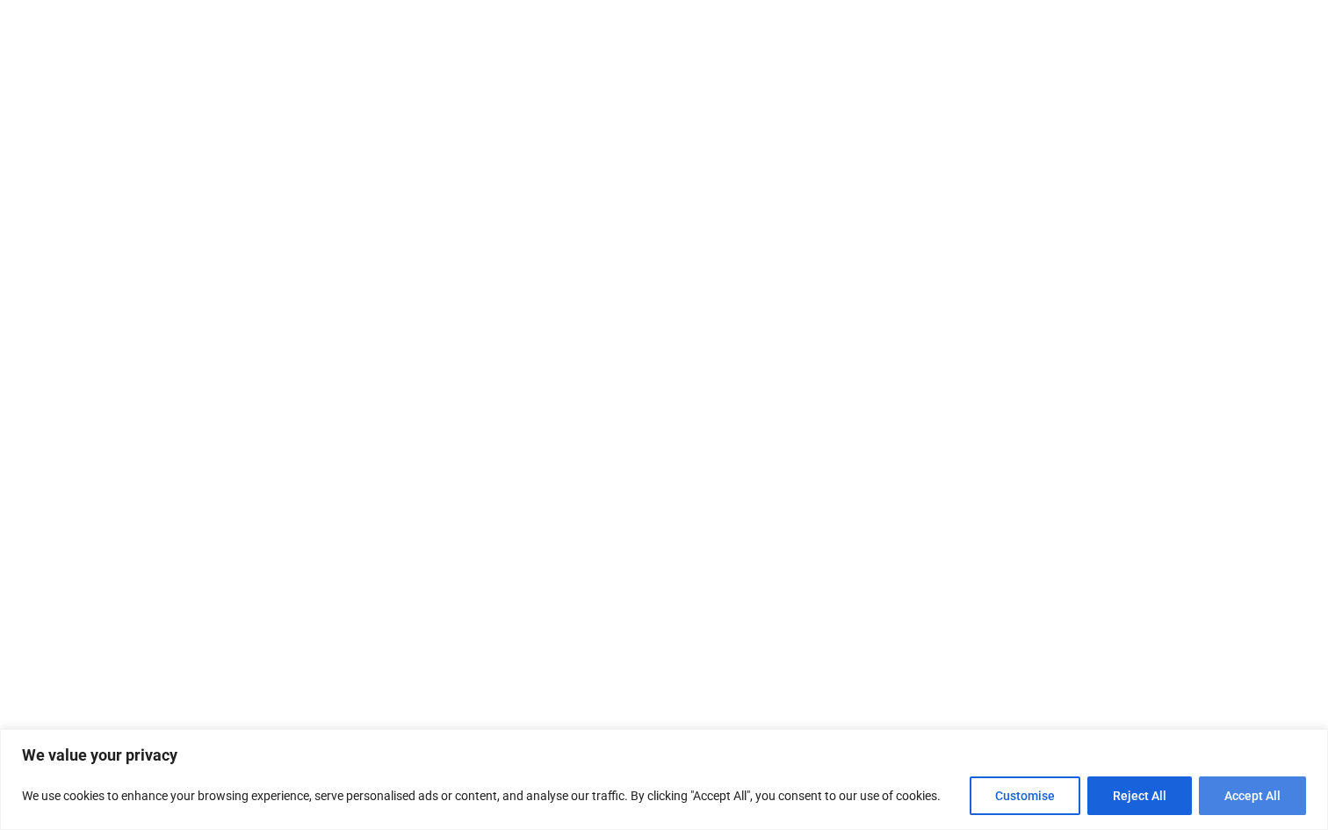
click at [1254, 803] on button "Accept All" at bounding box center [1252, 795] width 107 height 39
checkbox input "true"
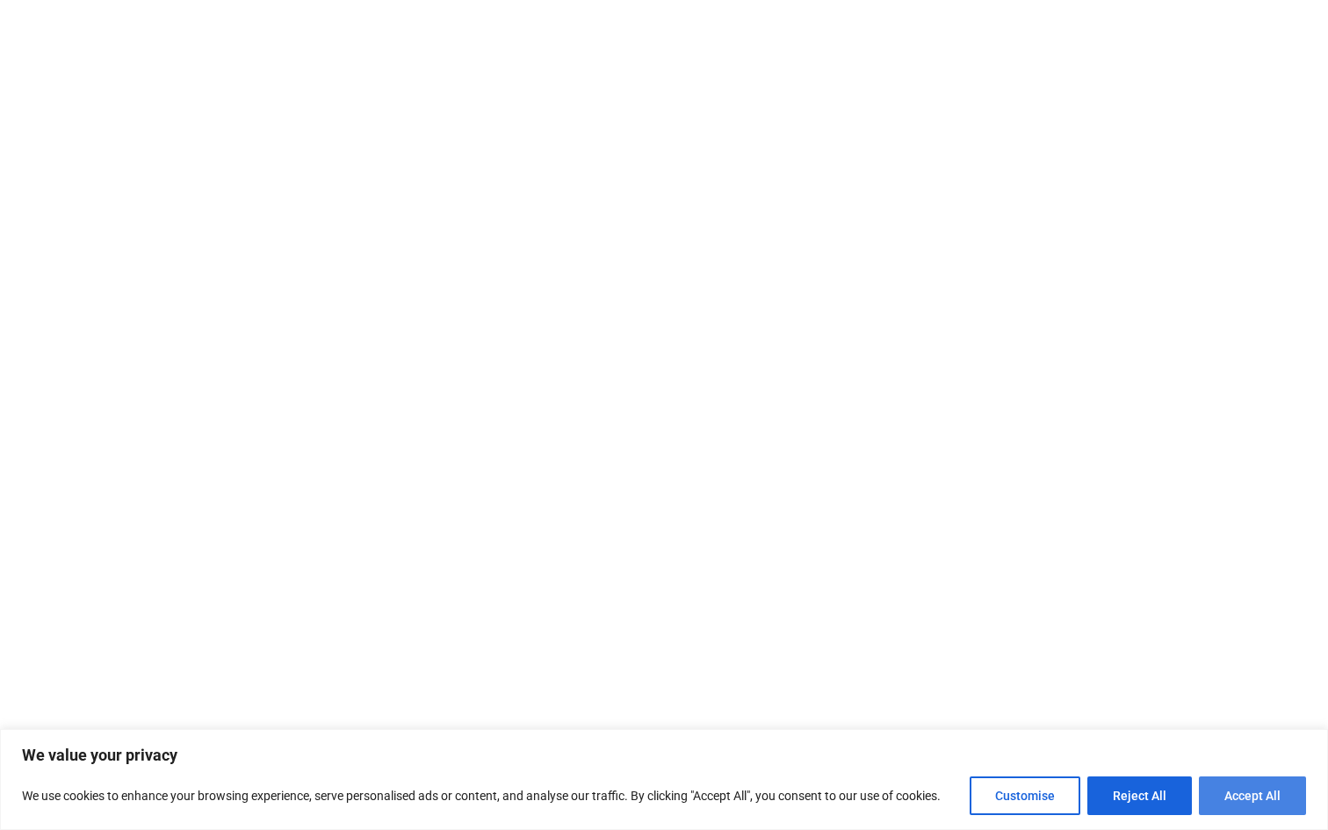
checkbox input "true"
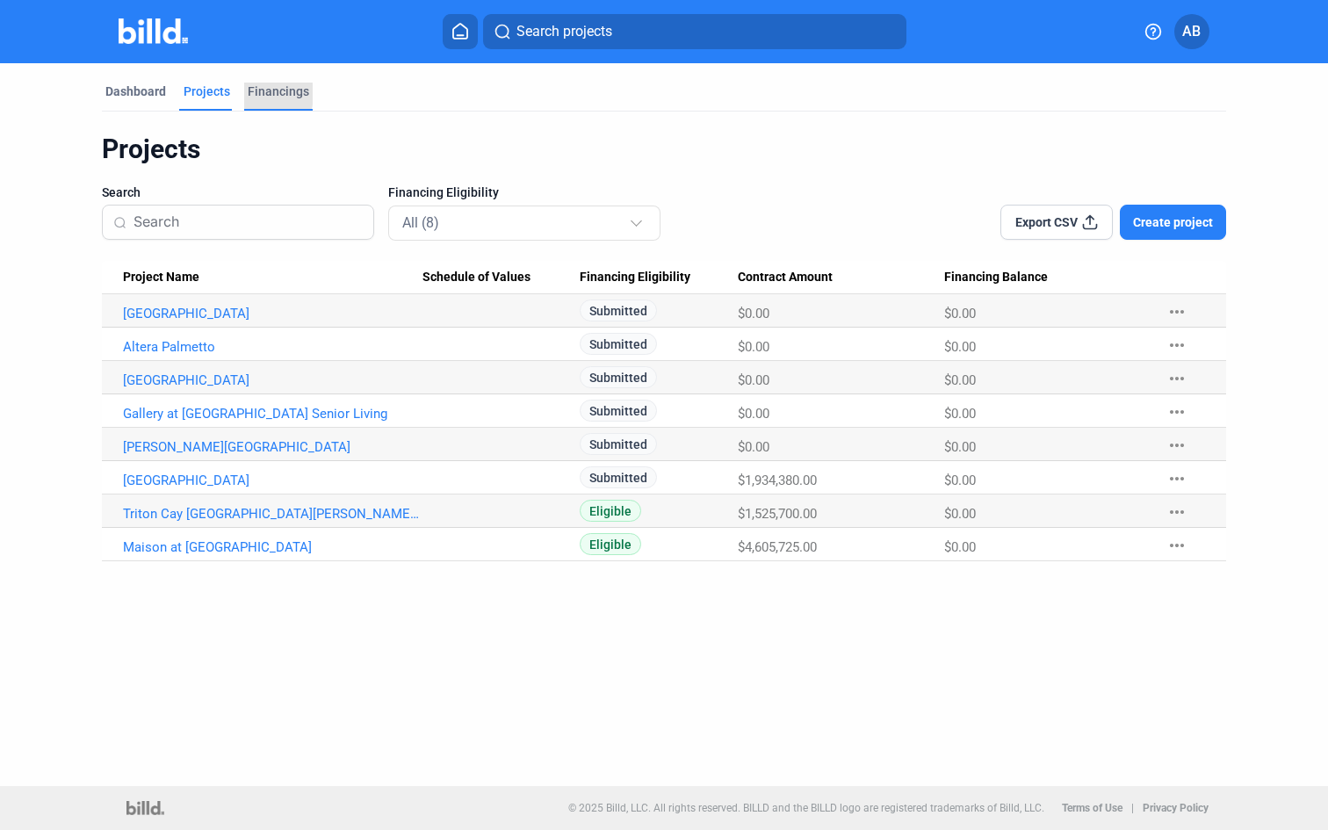
click at [249, 94] on div "Financings" at bounding box center [278, 92] width 61 height 18
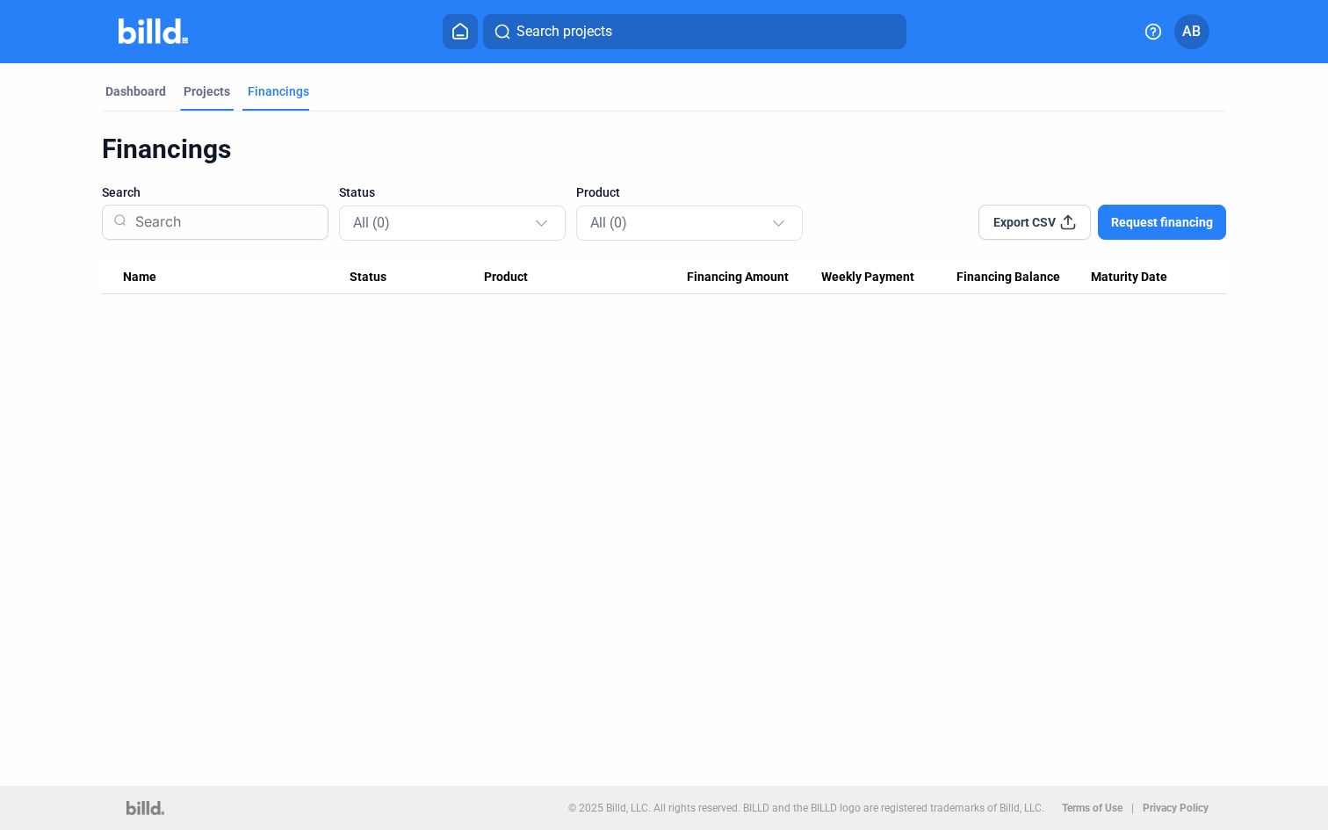
click at [184, 86] on div "Projects" at bounding box center [207, 92] width 47 height 18
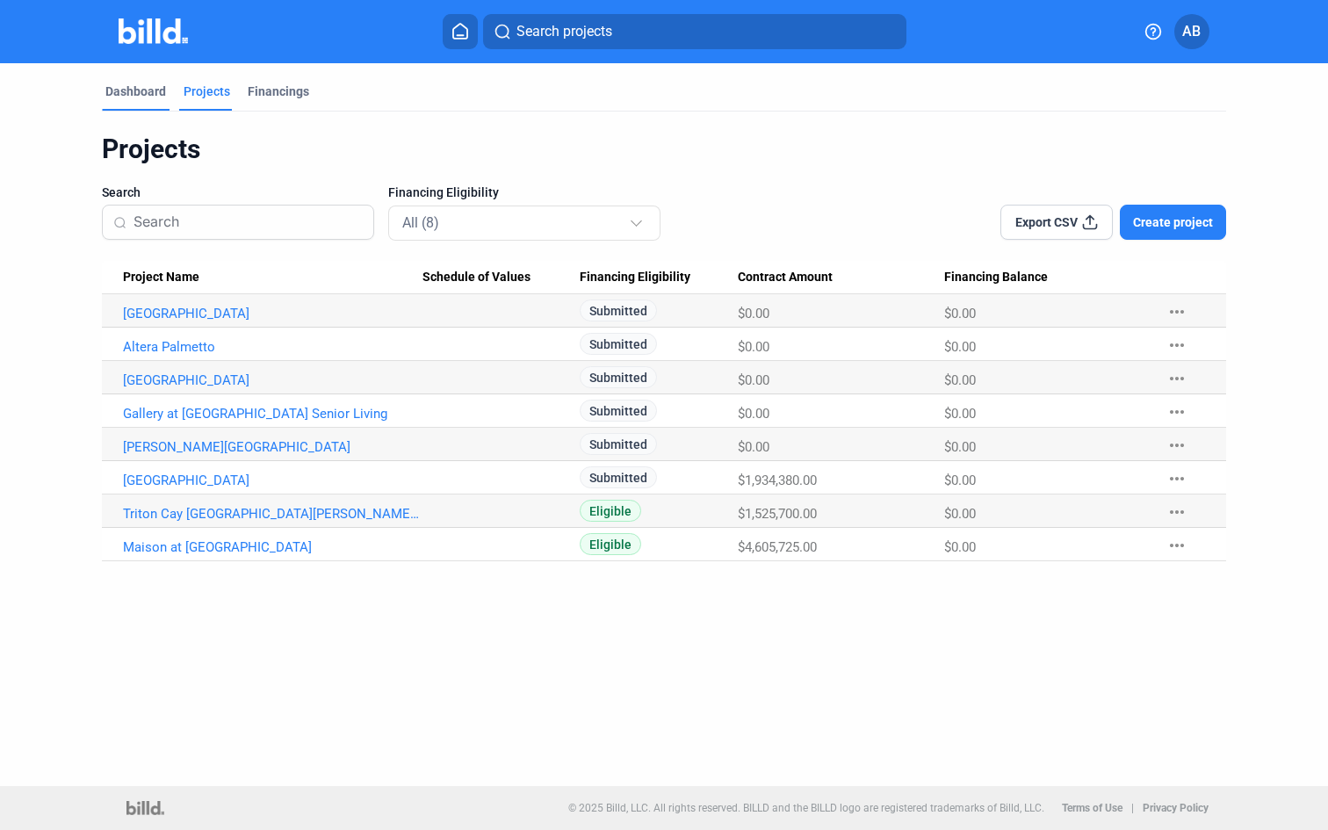
click at [146, 88] on div "Dashboard" at bounding box center [135, 92] width 61 height 18
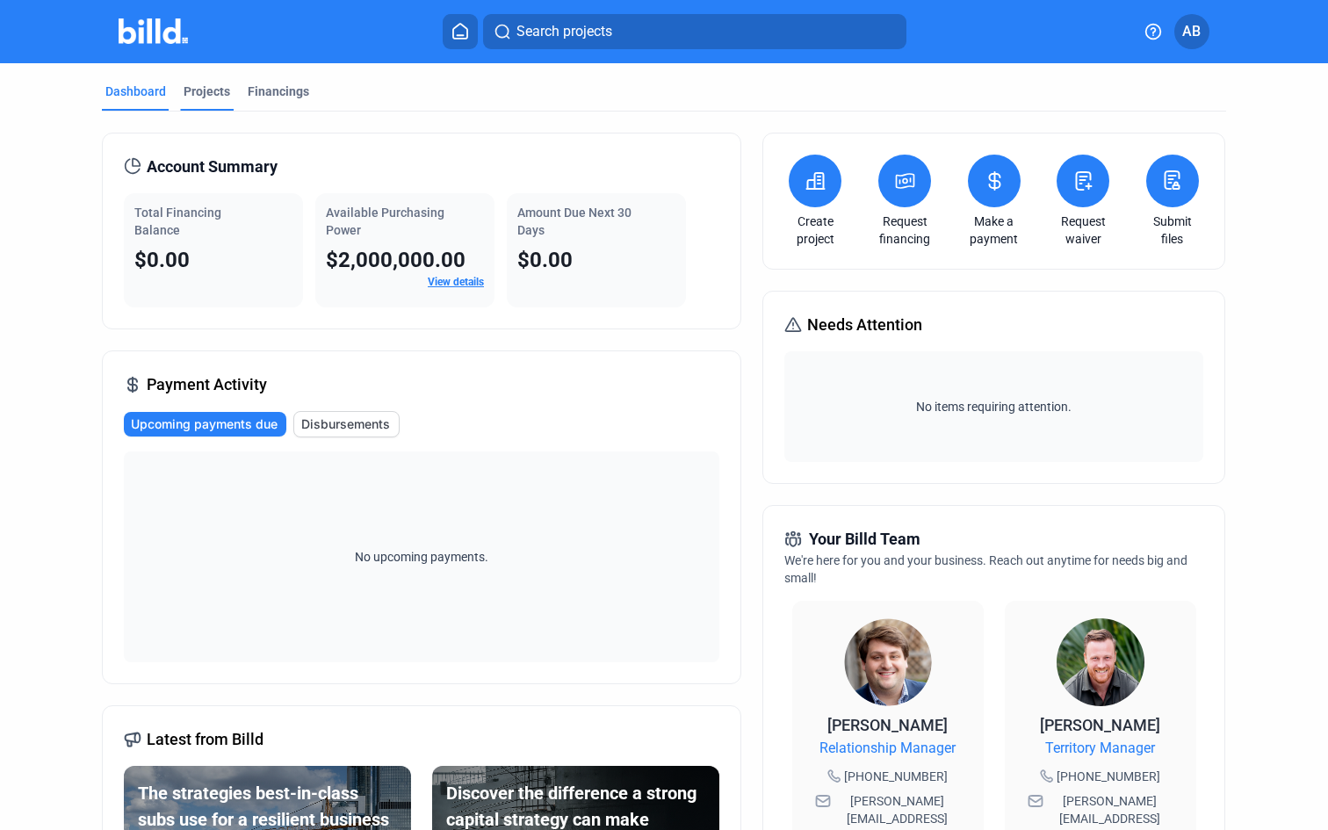
click at [210, 106] on div "Projects" at bounding box center [207, 97] width 54 height 28
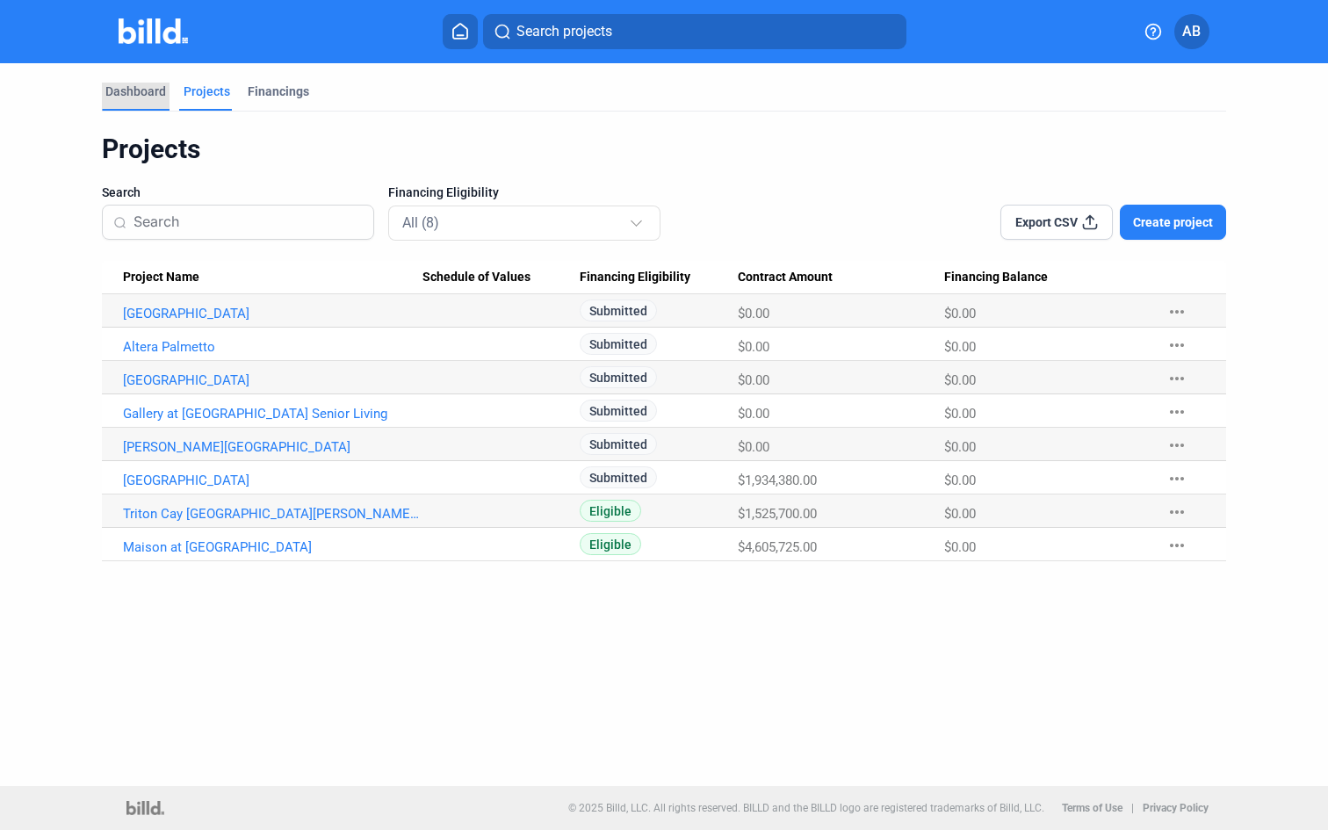
click at [128, 94] on div "Dashboard" at bounding box center [135, 92] width 61 height 18
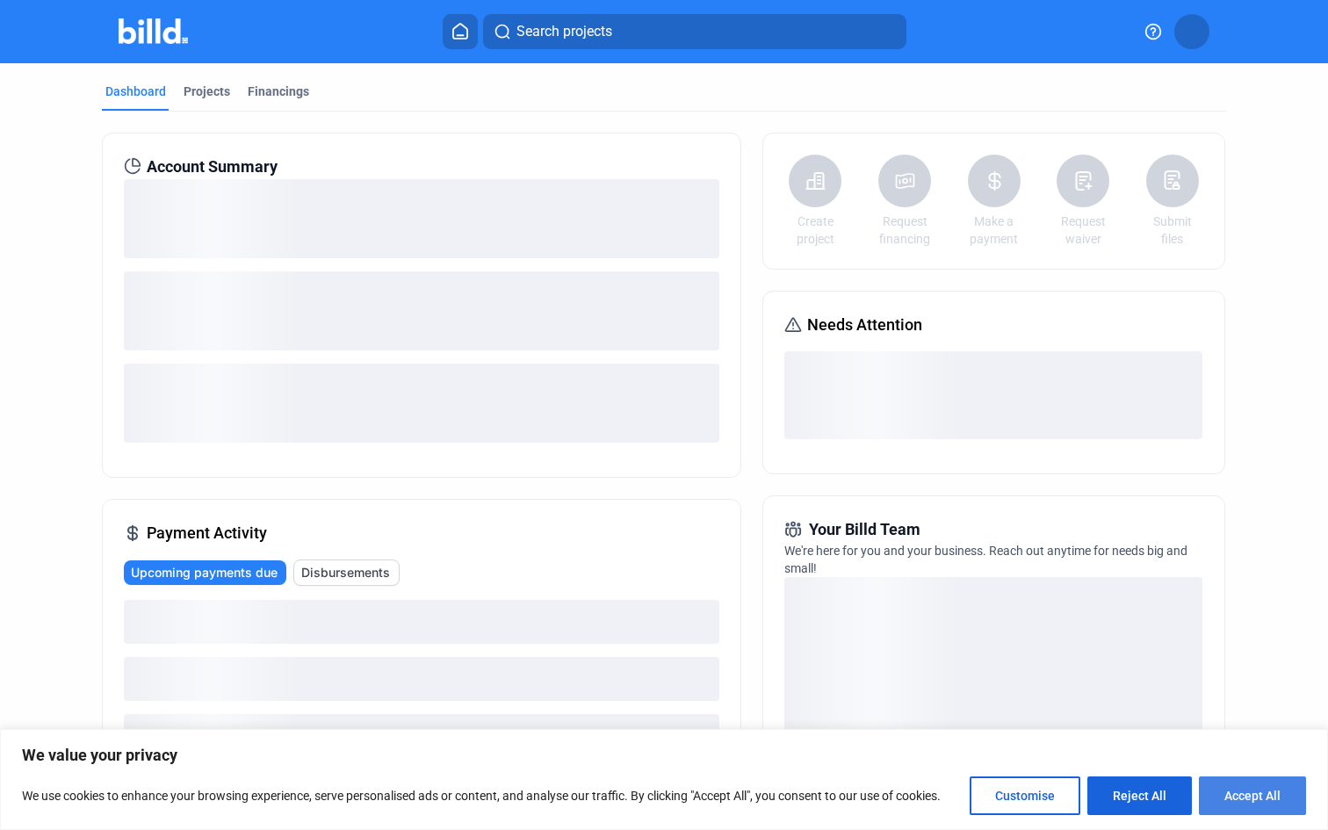
click at [1251, 791] on button "Accept All" at bounding box center [1252, 795] width 107 height 39
checkbox input "true"
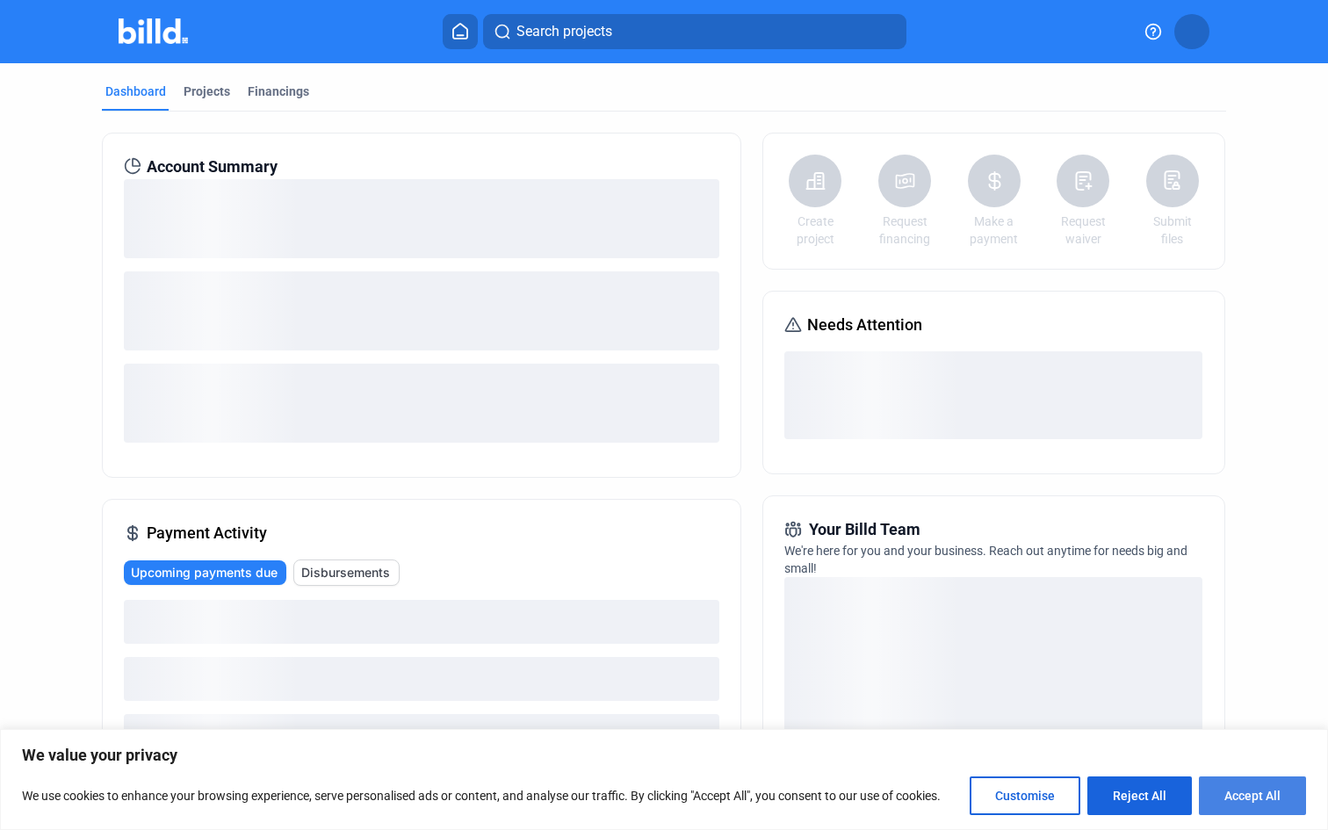
checkbox input "true"
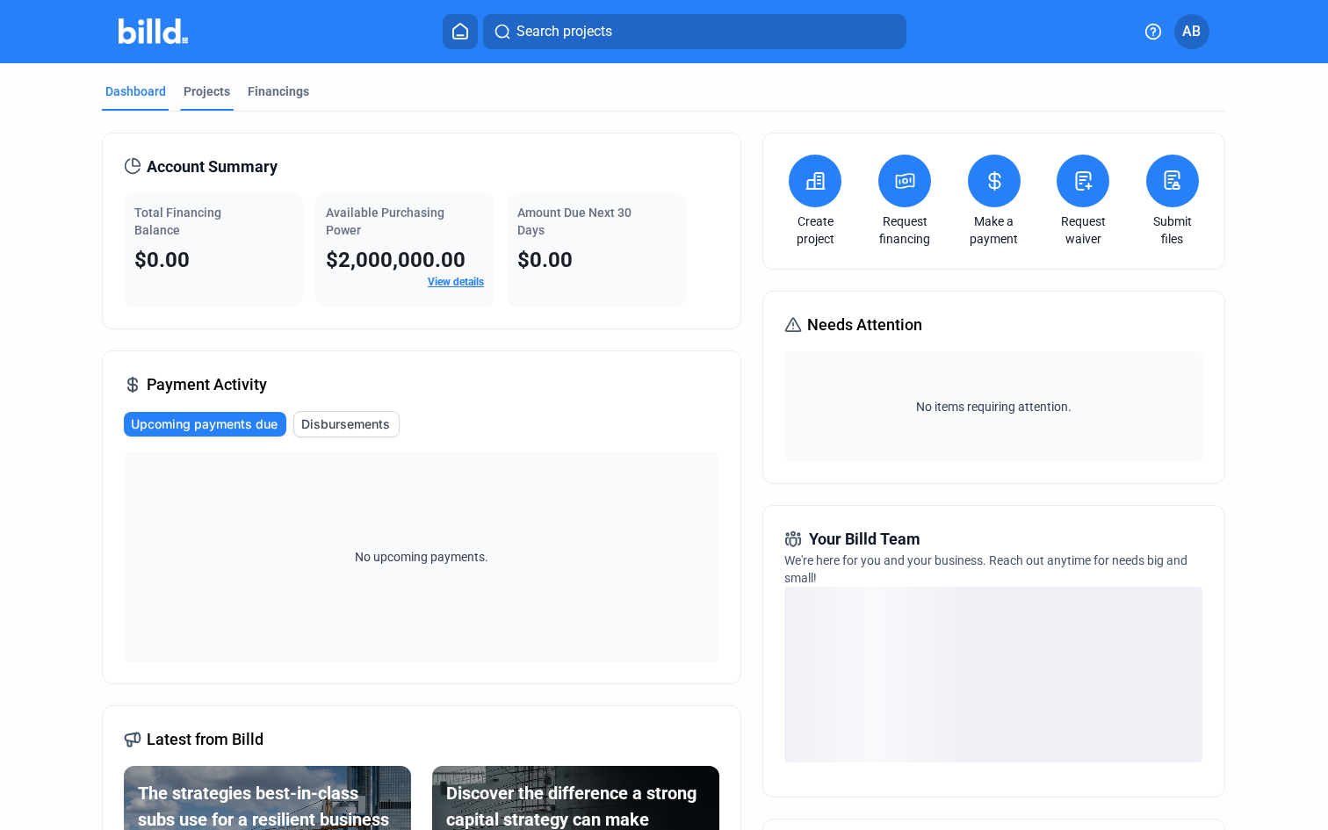
click at [186, 91] on div "Projects" at bounding box center [207, 92] width 47 height 18
